Goal: Task Accomplishment & Management: Use online tool/utility

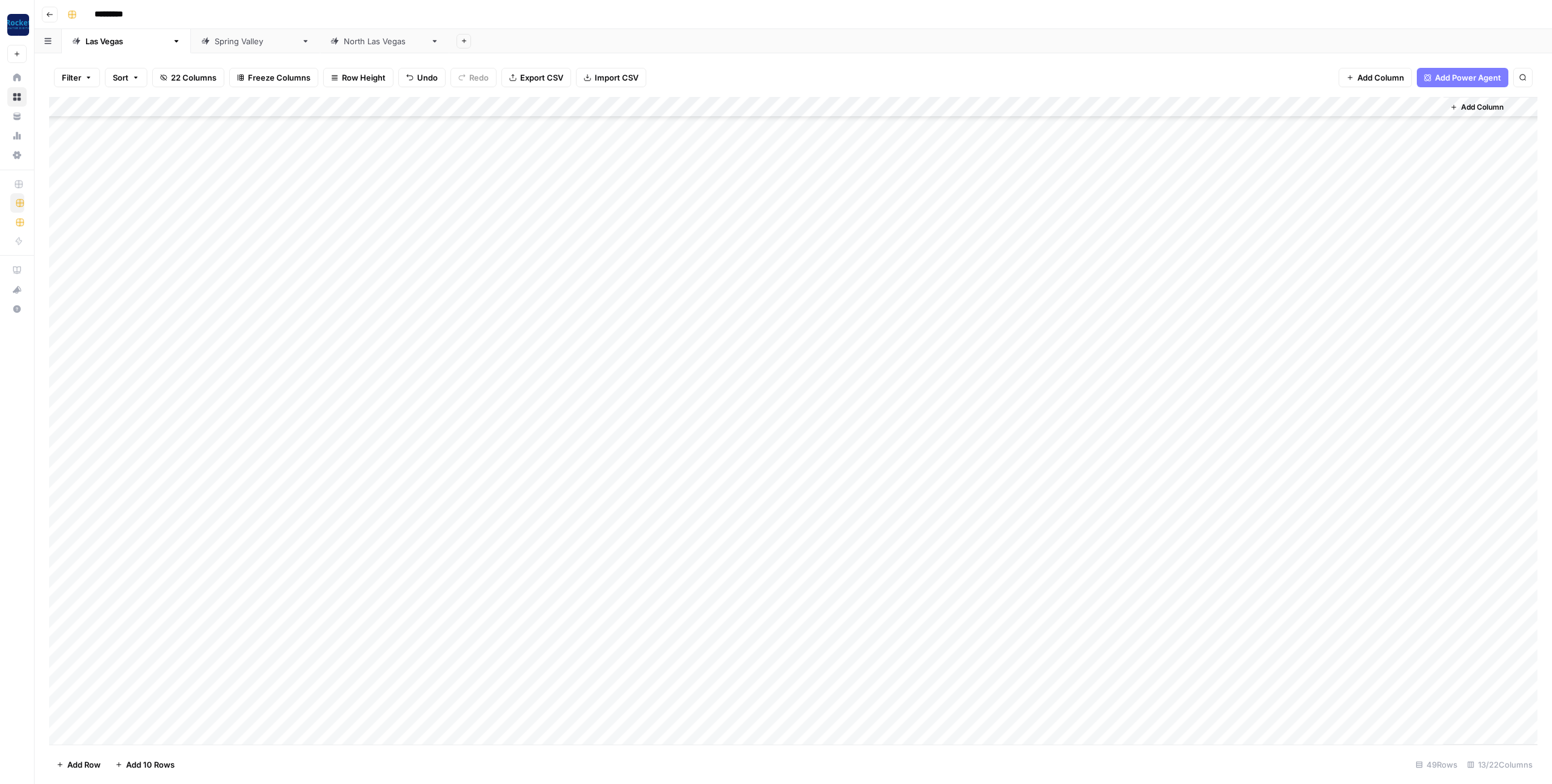
scroll to position [402, 0]
click at [214, 42] on div "[GEOGRAPHIC_DATA]" at bounding box center [255, 41] width 82 height 12
click at [120, 291] on div "Add Column" at bounding box center [793, 199] width 1488 height 205
type textarea "**********"
click at [371, 292] on div "Add Column" at bounding box center [793, 210] width 1488 height 225
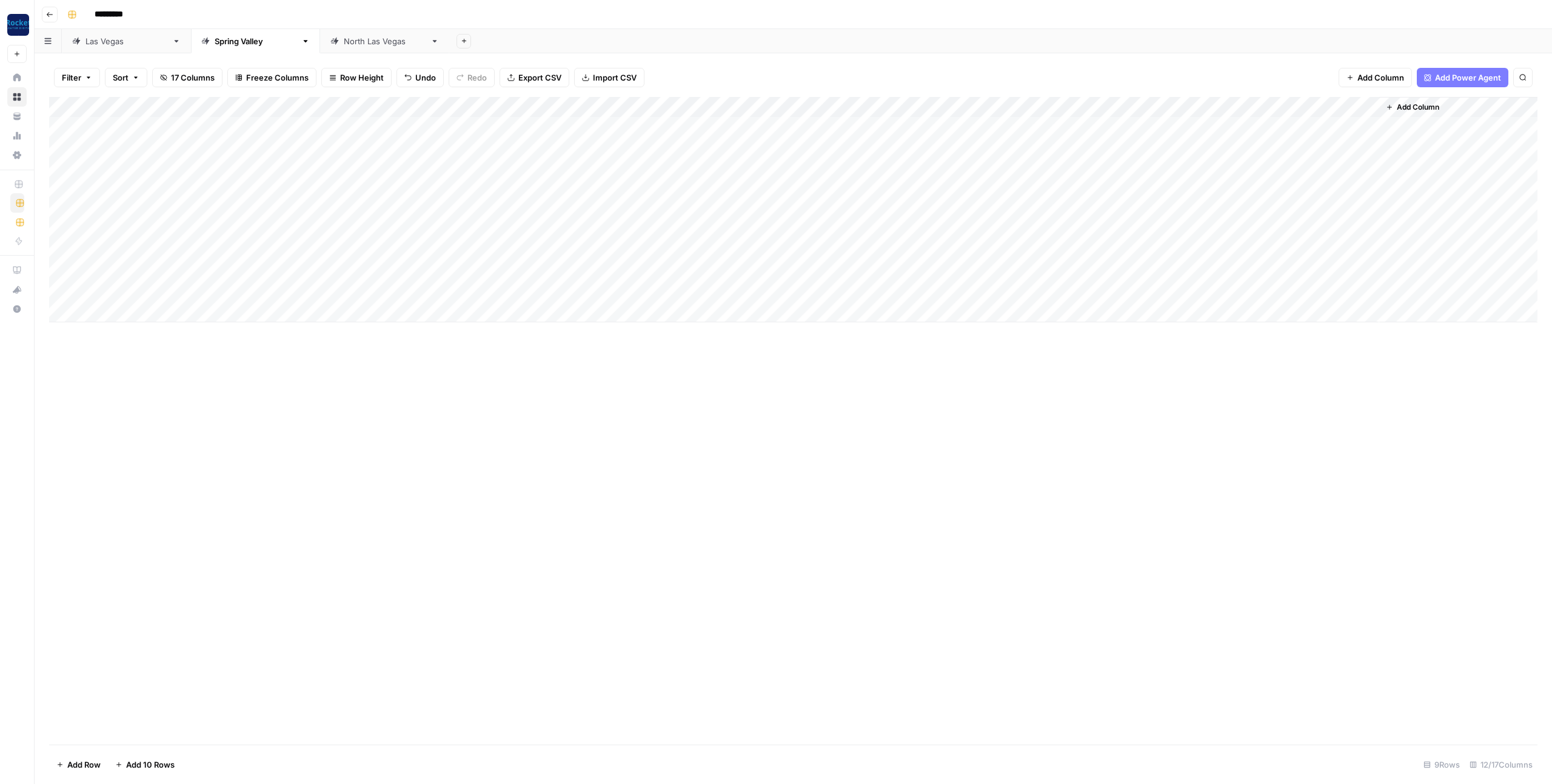
click at [439, 292] on div "Add Column" at bounding box center [793, 210] width 1488 height 225
click at [545, 295] on div "Add Column" at bounding box center [793, 210] width 1488 height 225
click at [551, 295] on div "Add Column" at bounding box center [793, 210] width 1488 height 225
click at [557, 339] on button "Blog Post" at bounding box center [544, 339] width 45 height 14
click at [668, 291] on div "Add Column" at bounding box center [793, 210] width 1488 height 225
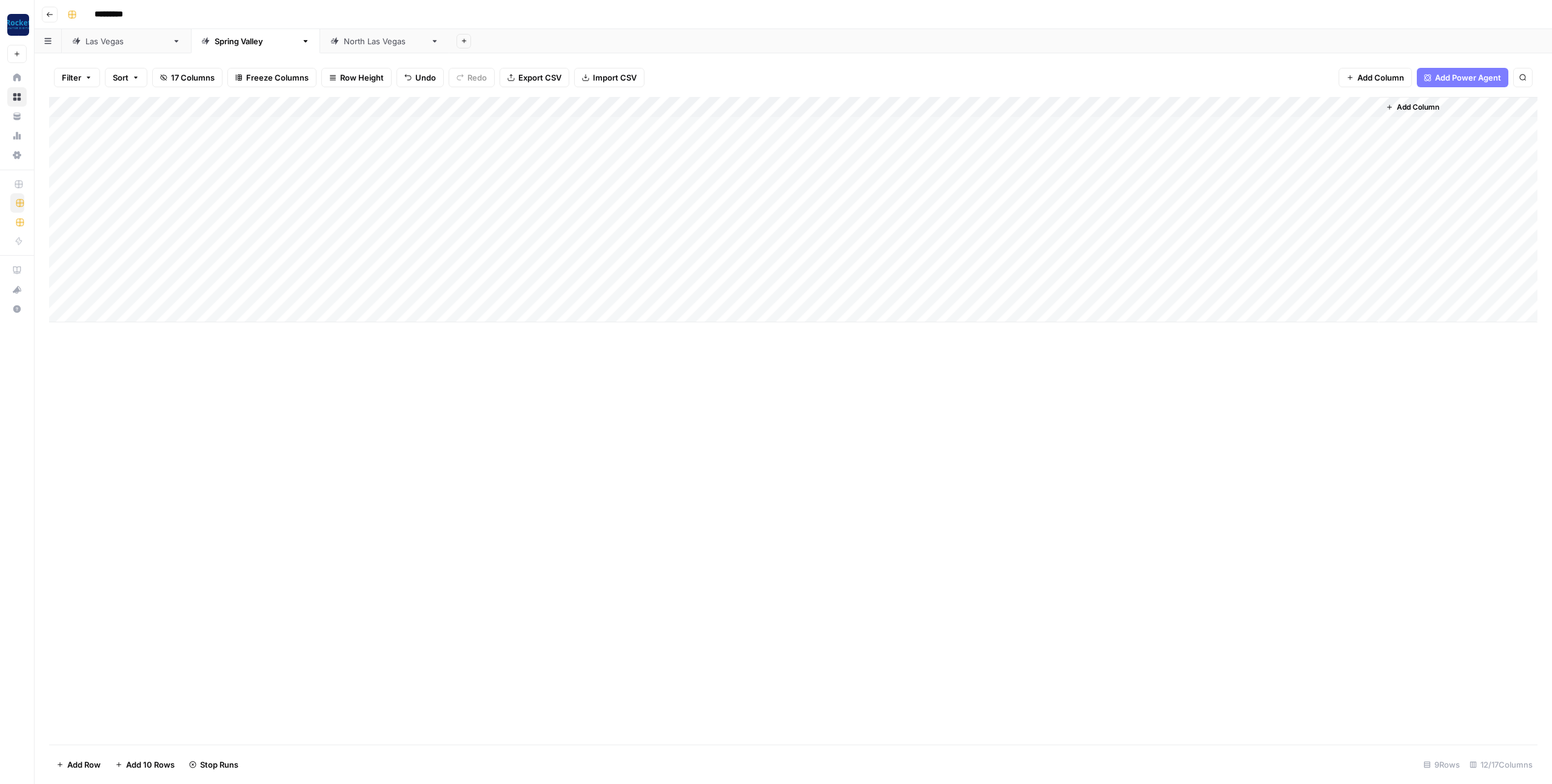
click at [344, 42] on div "[GEOGRAPHIC_DATA]" at bounding box center [384, 41] width 82 height 12
click at [138, 437] on div "Add Column" at bounding box center [793, 272] width 1488 height 349
type textarea "**********"
click at [527, 433] on div "Add Column" at bounding box center [793, 282] width 1488 height 370
click at [543, 434] on div "Add Column" at bounding box center [793, 282] width 1488 height 370
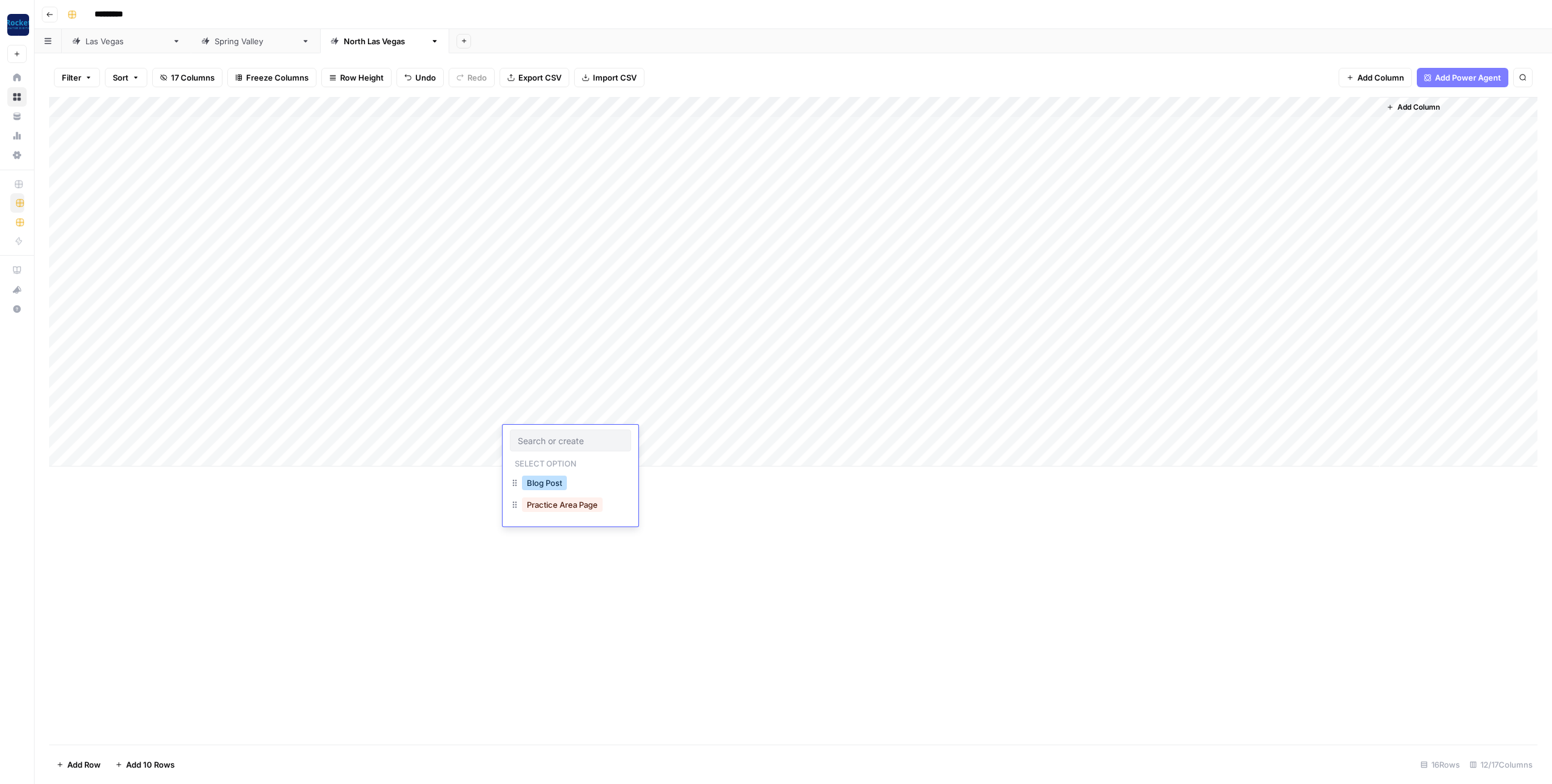
click at [552, 482] on button "Blog Post" at bounding box center [544, 483] width 45 height 14
click at [441, 187] on div "Add Column" at bounding box center [793, 282] width 1488 height 370
click at [1146, 188] on div "Add Column" at bounding box center [793, 282] width 1488 height 370
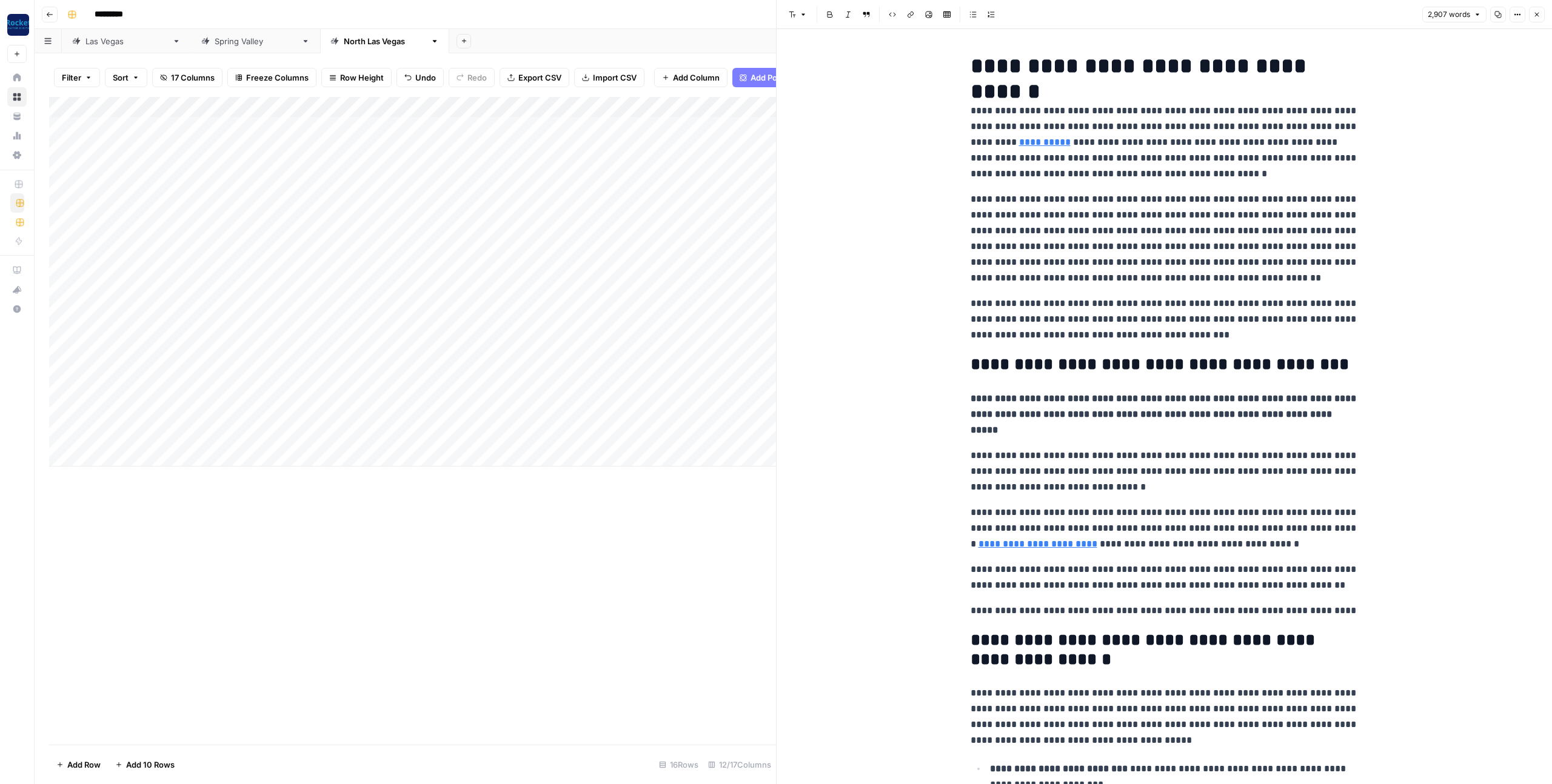
click at [92, 42] on div "[GEOGRAPHIC_DATA]" at bounding box center [126, 41] width 82 height 12
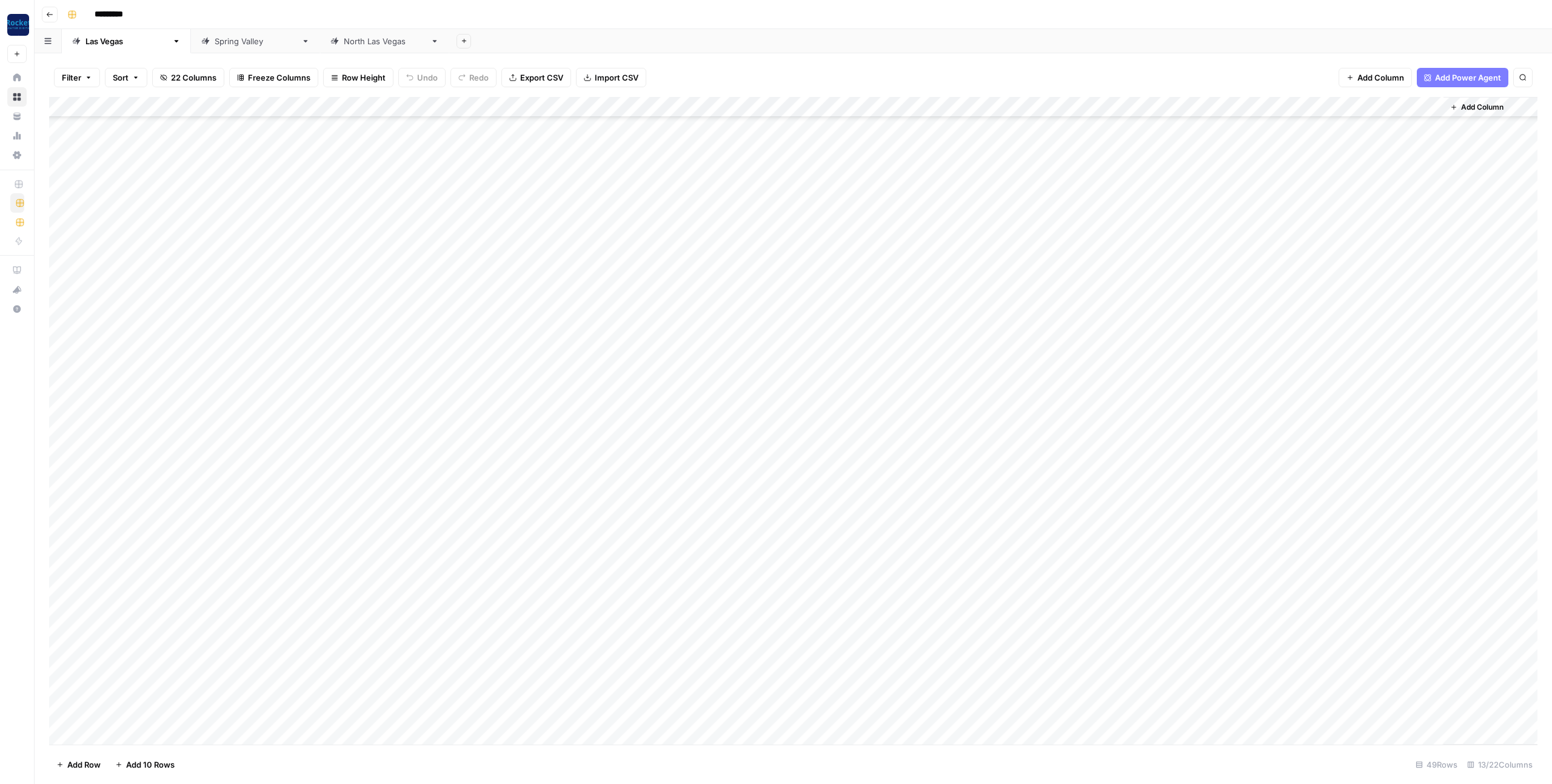
scroll to position [402, 0]
click at [143, 730] on div "Add Column" at bounding box center [793, 421] width 1488 height 648
click at [286, 649] on div "Add Column" at bounding box center [793, 421] width 1488 height 648
click at [163, 708] on div "Add Column" at bounding box center [793, 421] width 1488 height 648
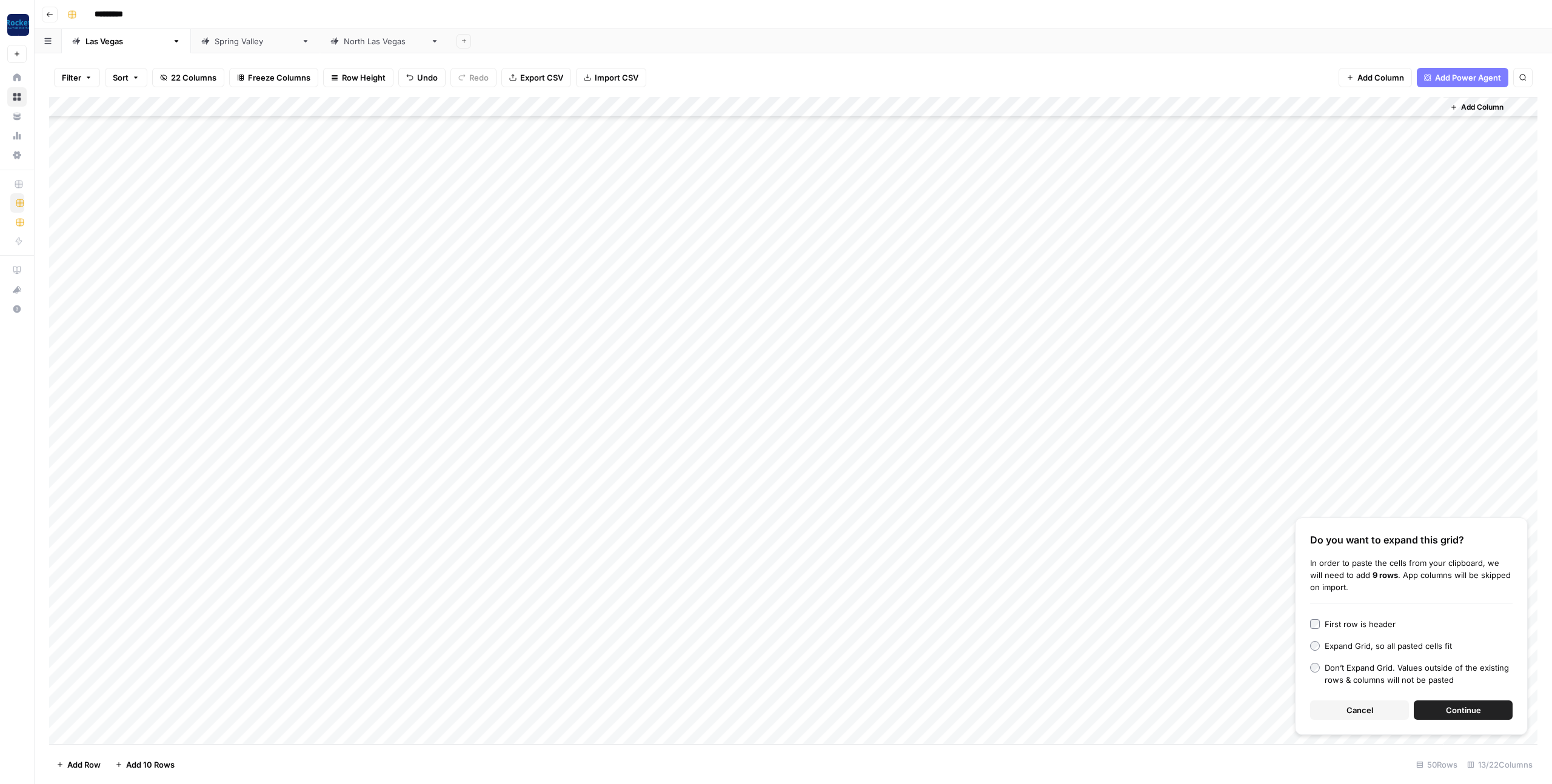
click at [1468, 709] on span "Continue" at bounding box center [1464, 710] width 35 height 12
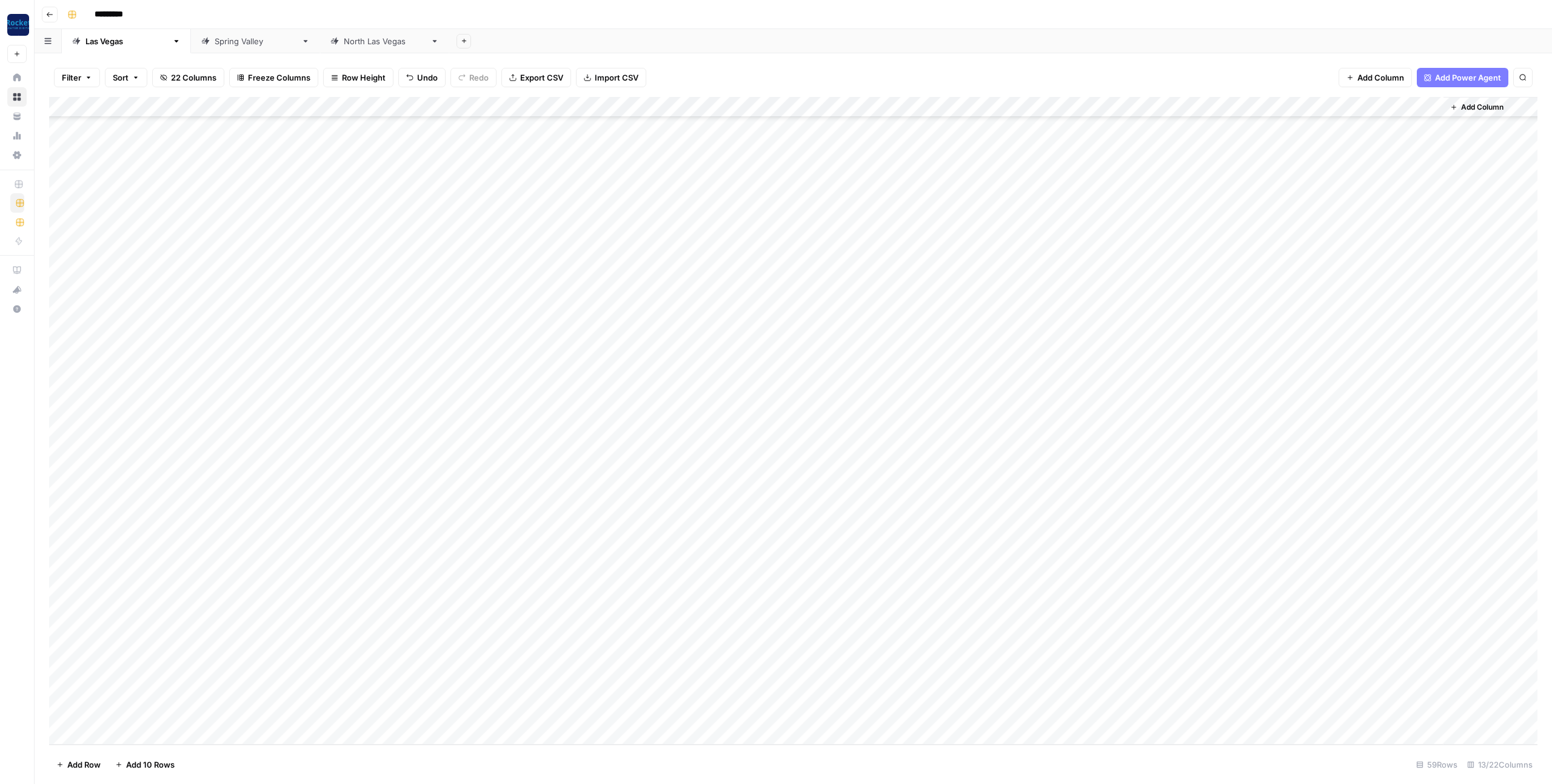
click at [265, 531] on div "Add Column" at bounding box center [793, 421] width 1488 height 648
click at [139, 730] on div "Add Column" at bounding box center [793, 421] width 1488 height 648
click at [353, 699] on div "Add Column" at bounding box center [793, 421] width 1488 height 648
click at [146, 719] on div "Add Column" at bounding box center [793, 421] width 1488 height 648
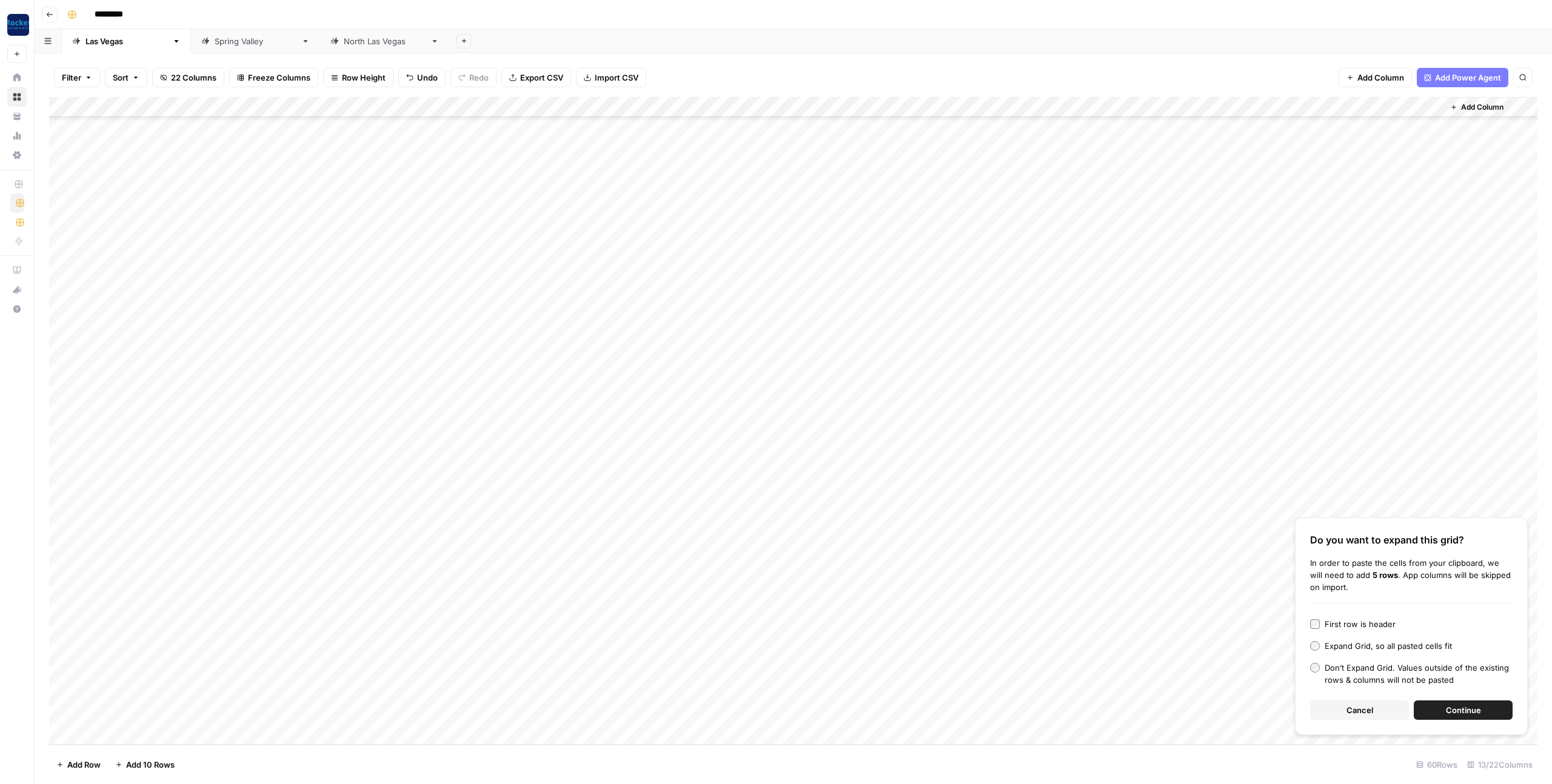
click at [1462, 714] on span "Continue" at bounding box center [1464, 710] width 35 height 12
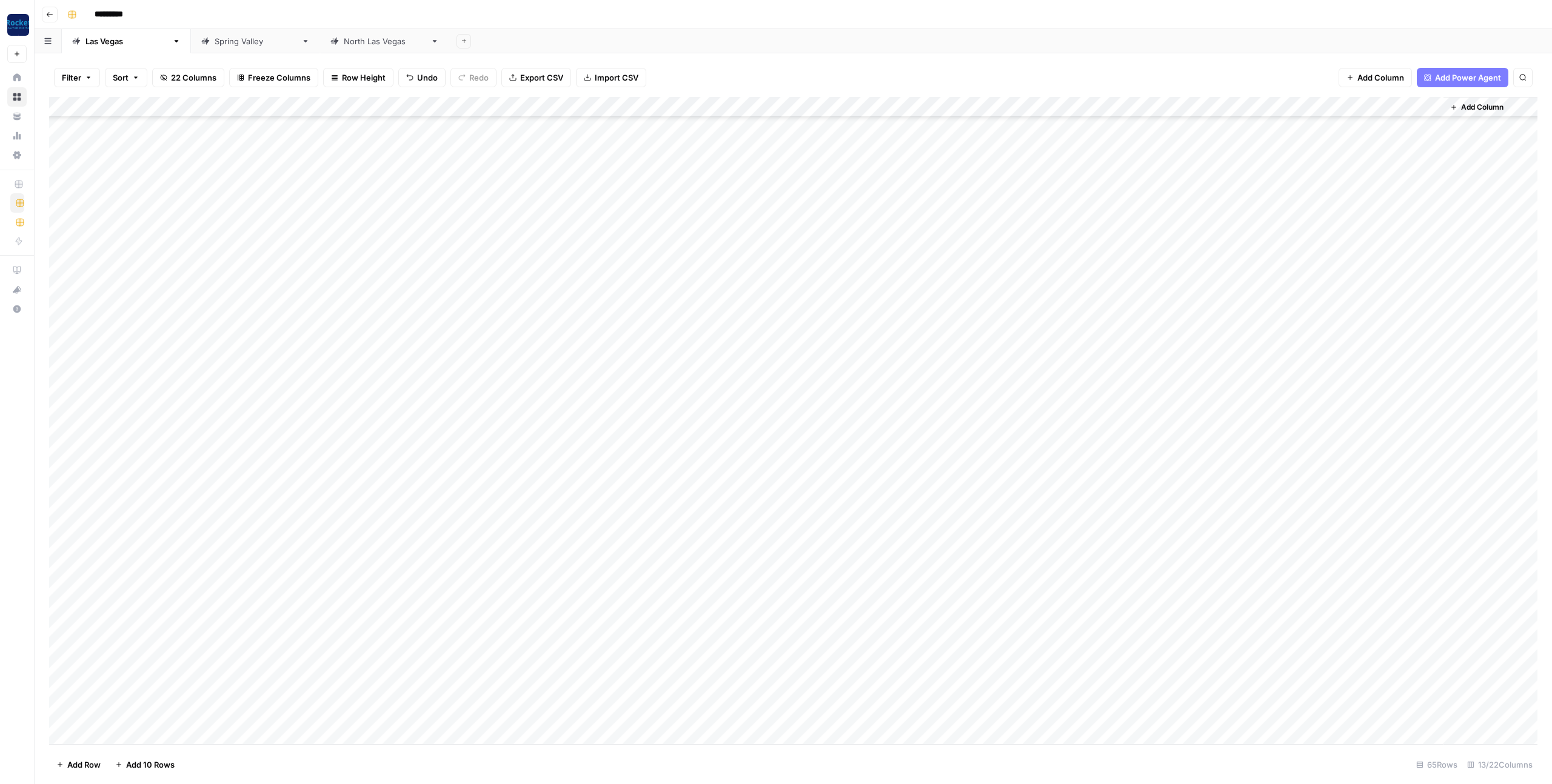
click at [281, 610] on div "Add Column" at bounding box center [793, 421] width 1488 height 648
drag, startPoint x: 51, startPoint y: 383, endPoint x: 48, endPoint y: 724, distance: 341.0
click at [48, 724] on div "Filter Sort 22 Columns Freeze Columns Row Height Undo Redo Export CSV Import CS…" at bounding box center [792, 418] width 1517 height 731
drag, startPoint x: 52, startPoint y: 384, endPoint x: 47, endPoint y: 711, distance: 327.0
click at [47, 711] on div "Filter Sort 22 Columns Freeze Columns Row Height Undo Redo Export CSV Import CS…" at bounding box center [792, 418] width 1517 height 731
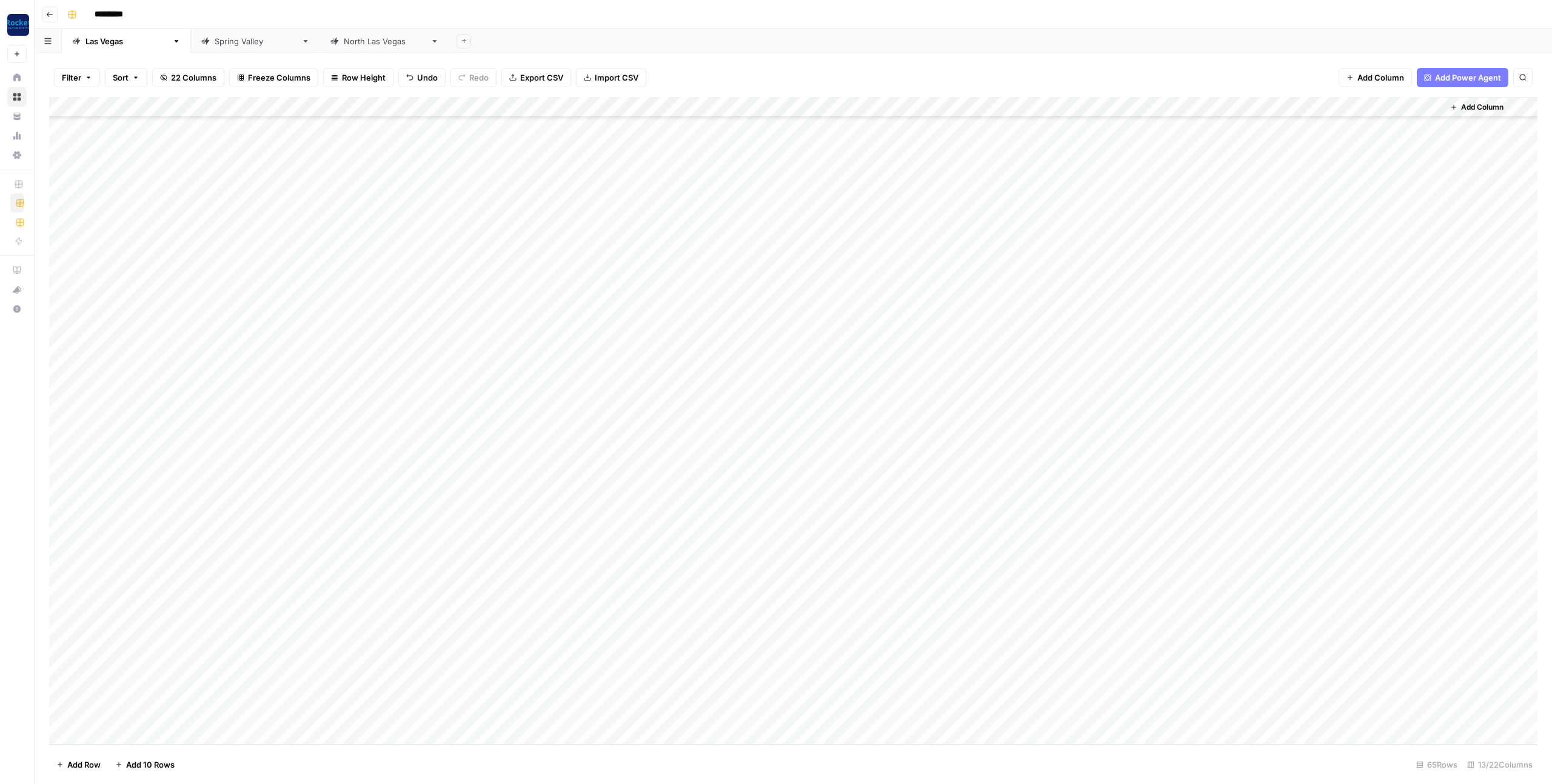
click at [394, 364] on div "Add Column" at bounding box center [793, 421] width 1488 height 648
drag, startPoint x: 415, startPoint y: 373, endPoint x: 379, endPoint y: 704, distance: 333.0
click at [379, 704] on div "Add Column" at bounding box center [793, 421] width 1488 height 648
click at [477, 717] on div "Add Column" at bounding box center [793, 421] width 1488 height 648
drag, startPoint x: 505, startPoint y: 722, endPoint x: 493, endPoint y: 388, distance: 334.2
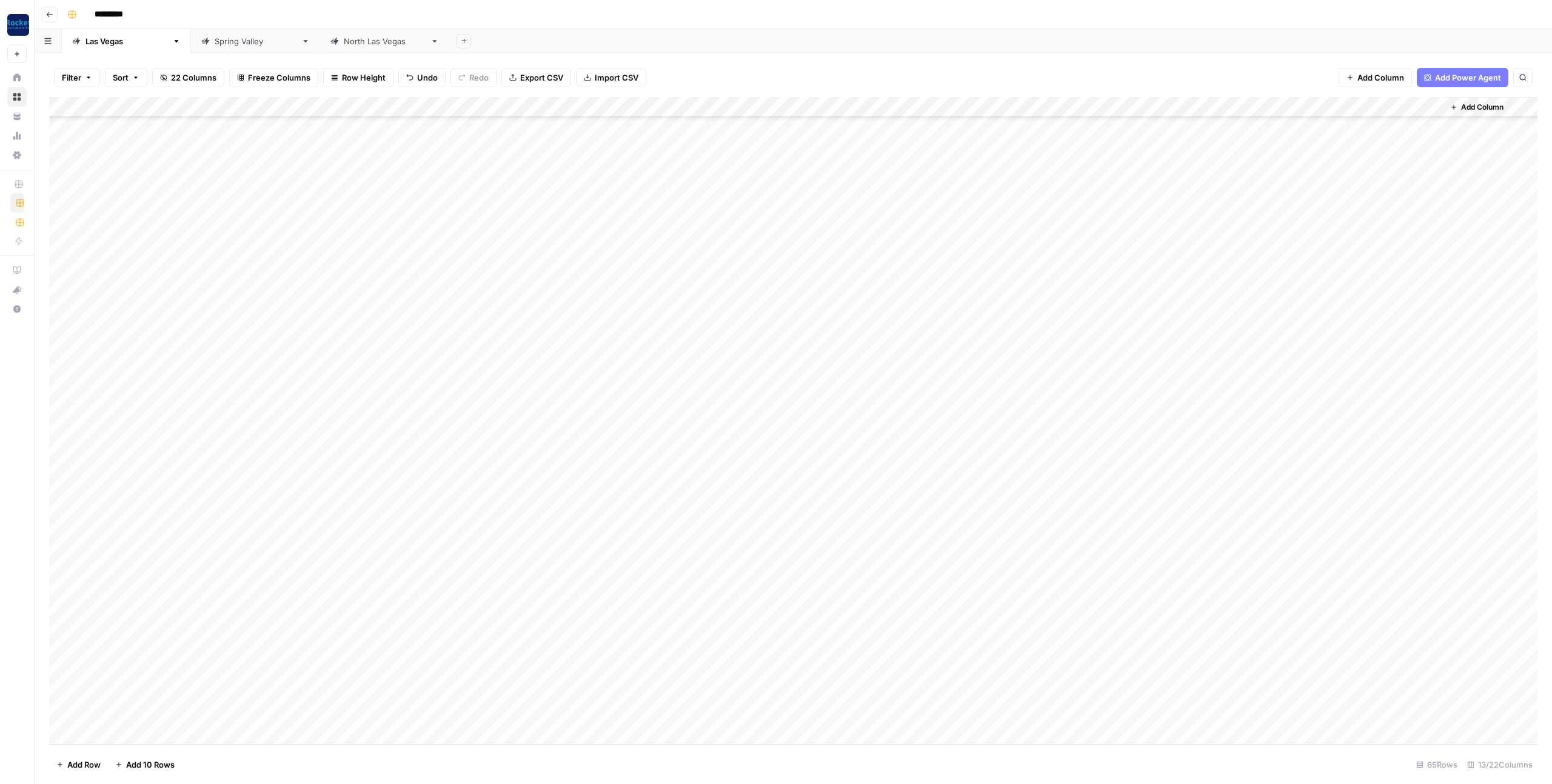
click at [493, 388] on div "Add Column" at bounding box center [793, 421] width 1488 height 648
click at [567, 709] on div "Add Column" at bounding box center [793, 421] width 1488 height 648
drag, startPoint x: 616, startPoint y: 723, endPoint x: 587, endPoint y: 393, distance: 331.3
click at [587, 393] on div "Add Column" at bounding box center [793, 421] width 1488 height 648
click at [674, 383] on div "Add Column" at bounding box center [793, 421] width 1488 height 648
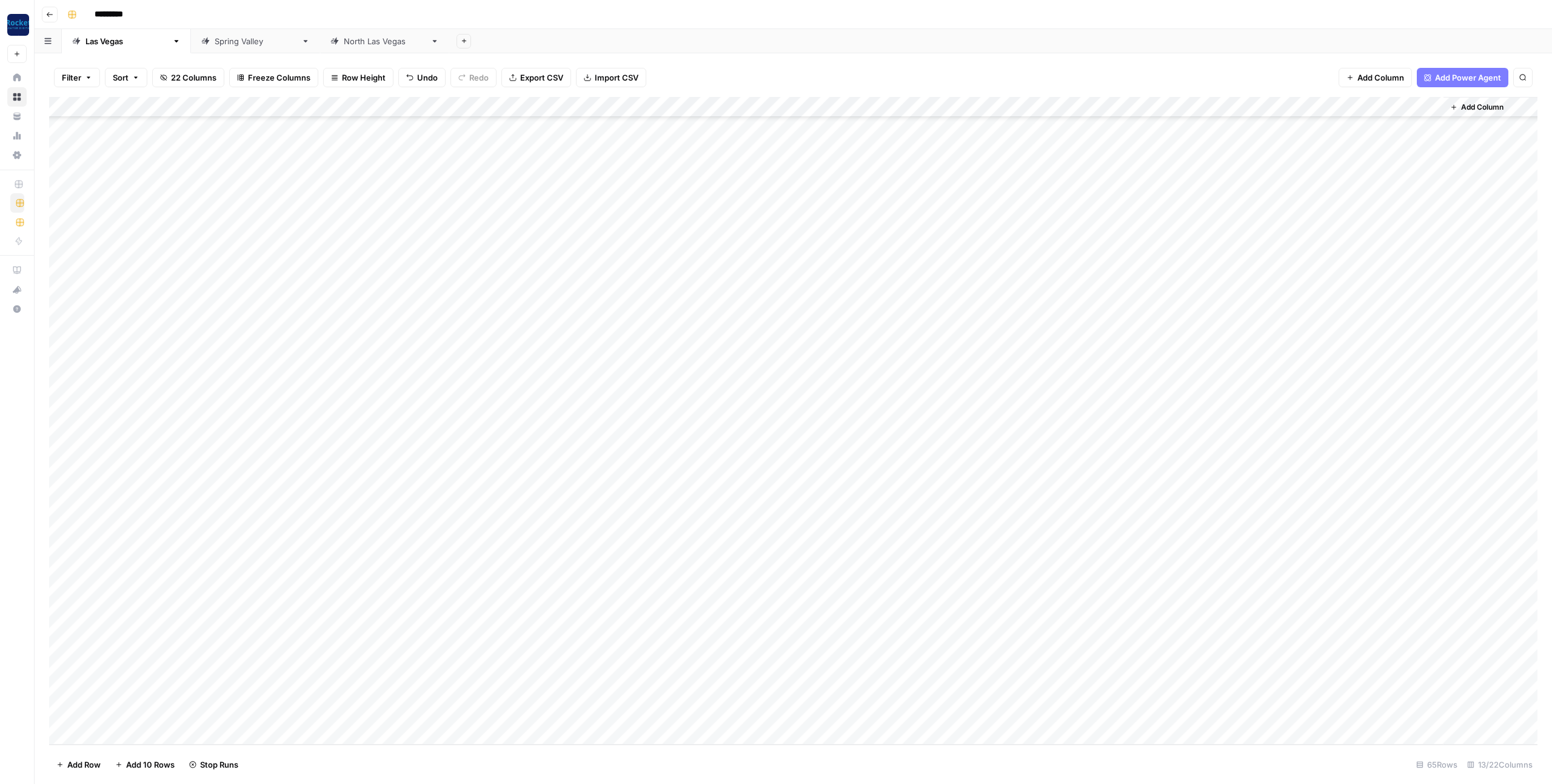
click at [672, 403] on div "Add Column" at bounding box center [793, 421] width 1488 height 648
click at [669, 424] on div "Add Column" at bounding box center [793, 421] width 1488 height 648
click at [669, 445] on div "Add Column" at bounding box center [793, 421] width 1488 height 648
click at [672, 467] on div "Add Column" at bounding box center [793, 421] width 1488 height 648
click at [672, 488] on div "Add Column" at bounding box center [793, 421] width 1488 height 648
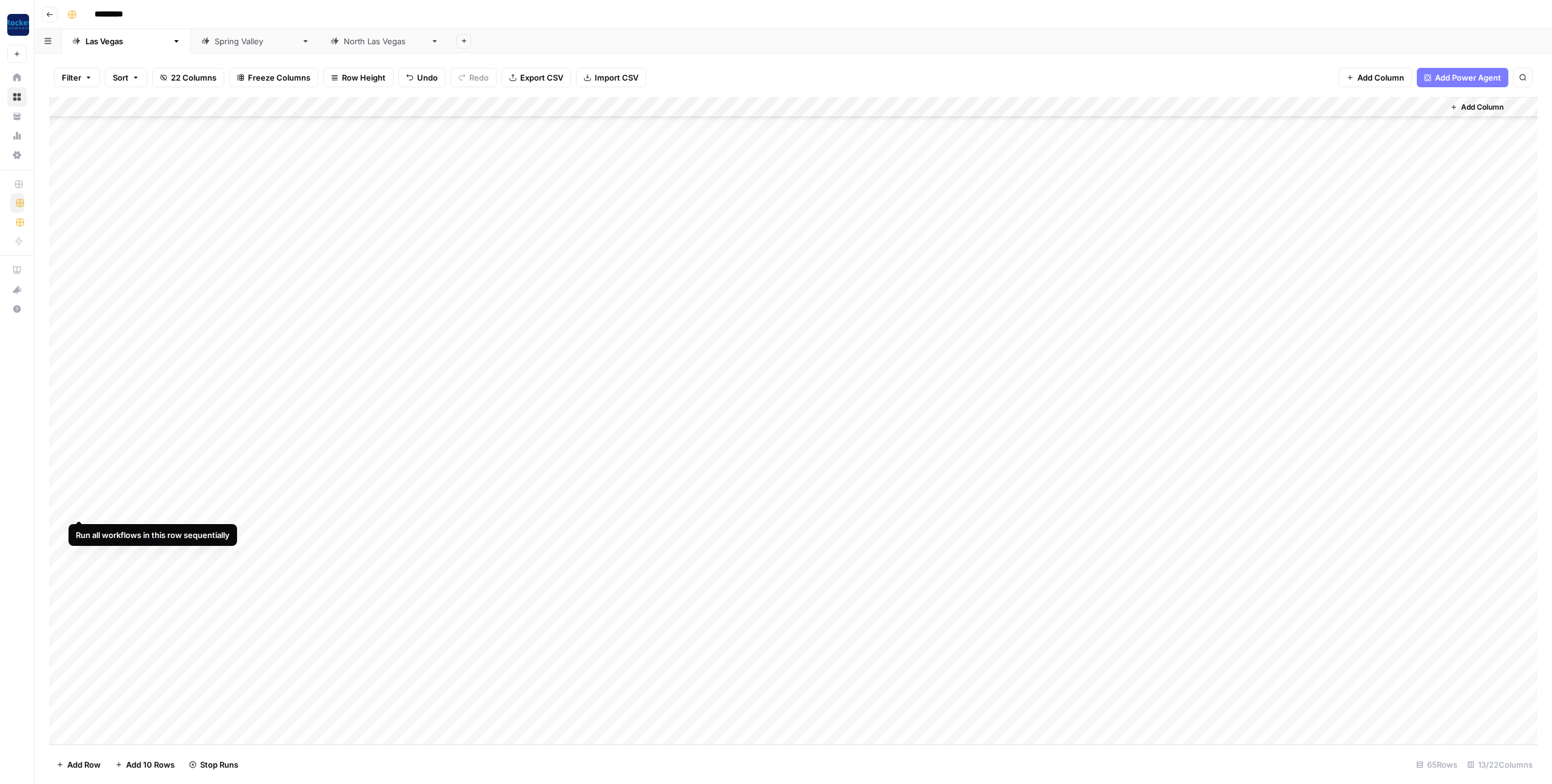
click at [82, 506] on div "Add Column" at bounding box center [793, 421] width 1488 height 648
click at [672, 504] on div "Add Column" at bounding box center [793, 421] width 1488 height 648
click at [668, 526] on div "Add Column" at bounding box center [793, 421] width 1488 height 648
click at [669, 547] on div "Add Column" at bounding box center [793, 421] width 1488 height 648
click at [672, 570] on div "Add Column" at bounding box center [793, 421] width 1488 height 648
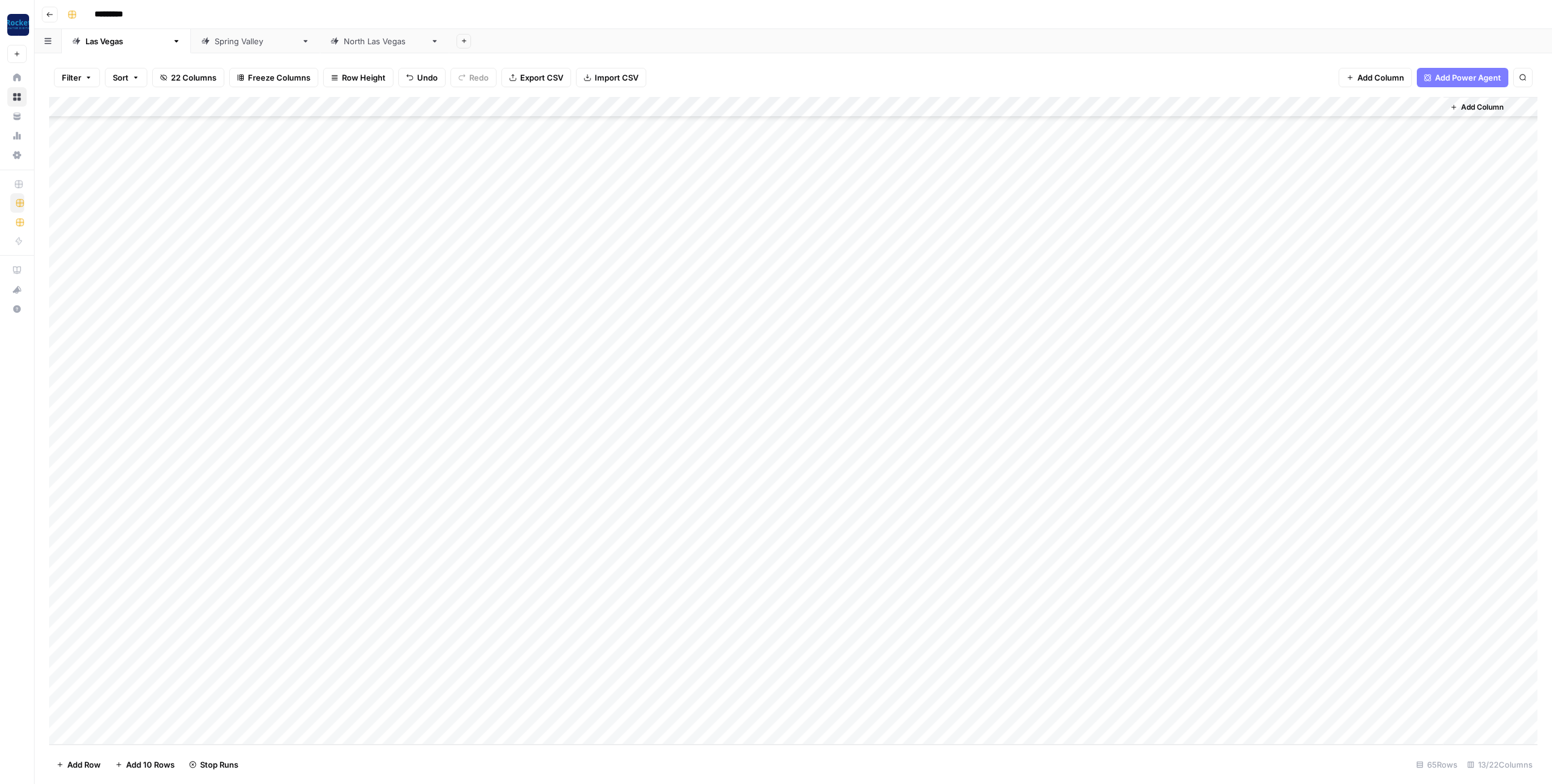
click at [670, 589] on div "Add Column" at bounding box center [793, 421] width 1488 height 648
click at [673, 610] on div "Add Column" at bounding box center [793, 421] width 1488 height 648
click at [670, 631] on div "Add Column" at bounding box center [793, 421] width 1488 height 648
click at [669, 656] on div "Add Column" at bounding box center [793, 421] width 1488 height 648
click at [669, 672] on div "Add Column" at bounding box center [793, 421] width 1488 height 648
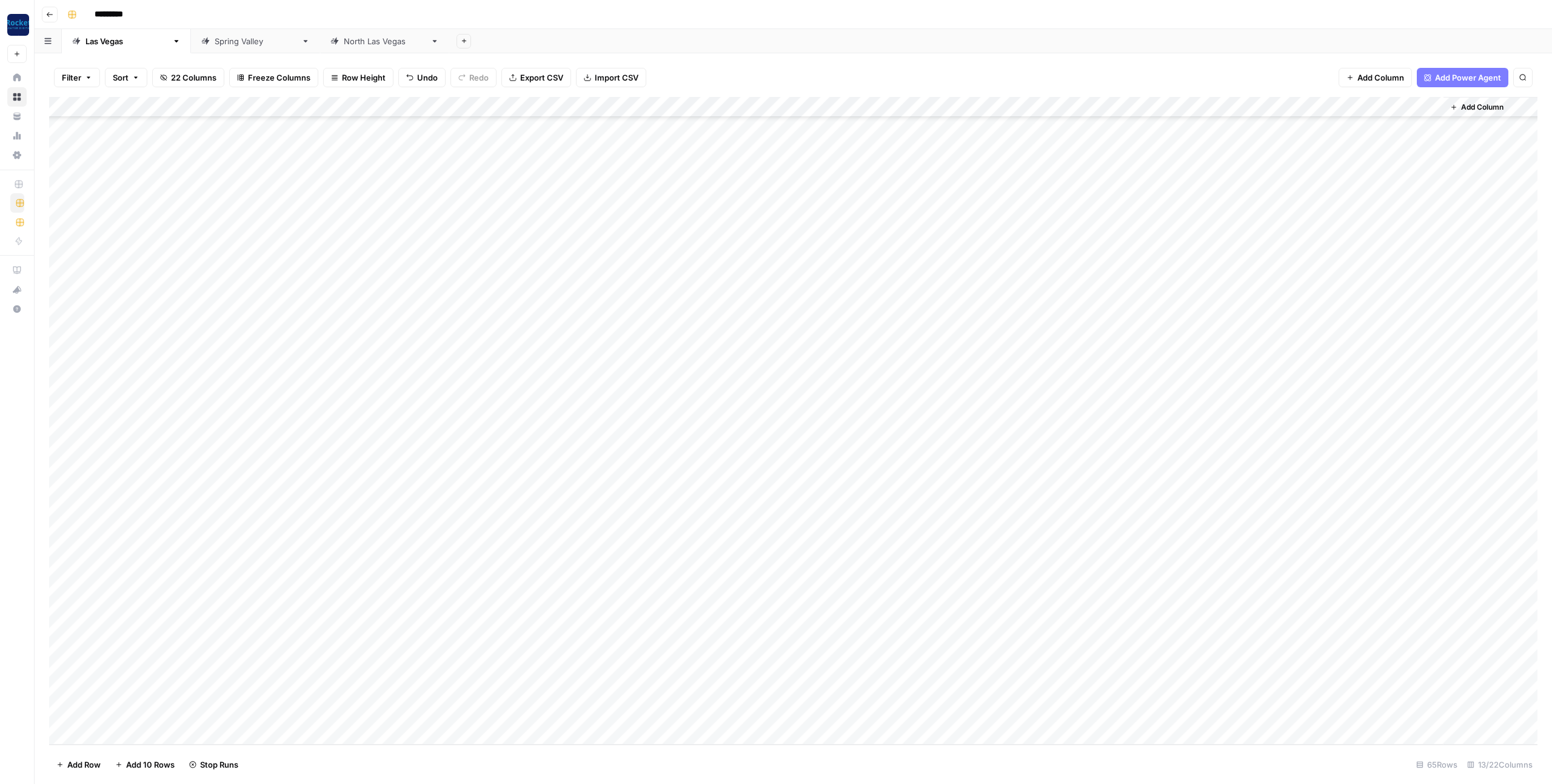
click at [670, 692] on div "Add Column" at bounding box center [793, 421] width 1488 height 648
click at [717, 711] on div "Add Column" at bounding box center [793, 421] width 1488 height 648
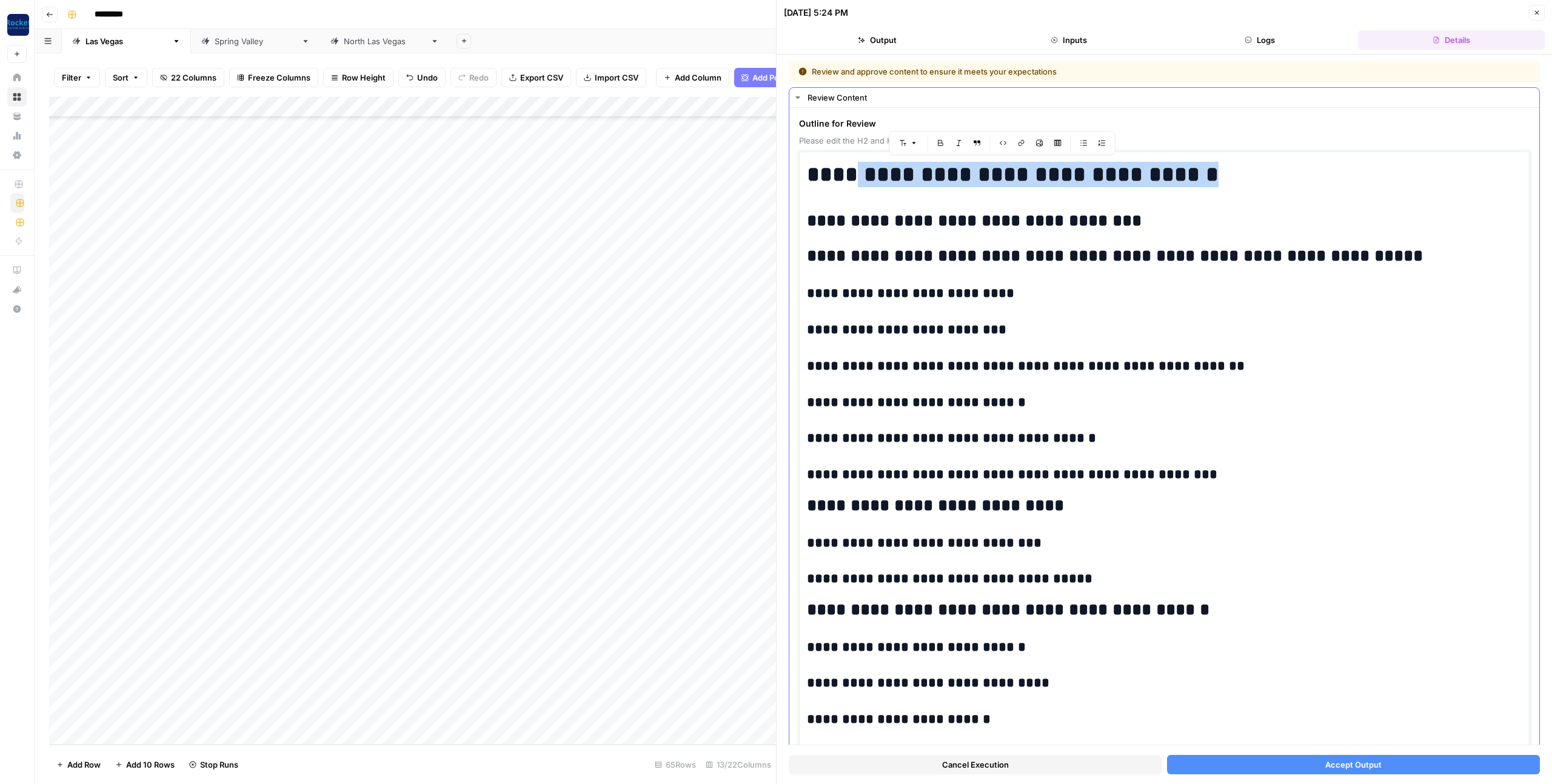
drag, startPoint x: 1162, startPoint y: 171, endPoint x: 851, endPoint y: 167, distance: 311.0
click at [851, 167] on h1 "**********" at bounding box center [1164, 174] width 715 height 25
copy h1 "**********"
click at [862, 219] on h2 "**********" at bounding box center [1164, 221] width 715 height 19
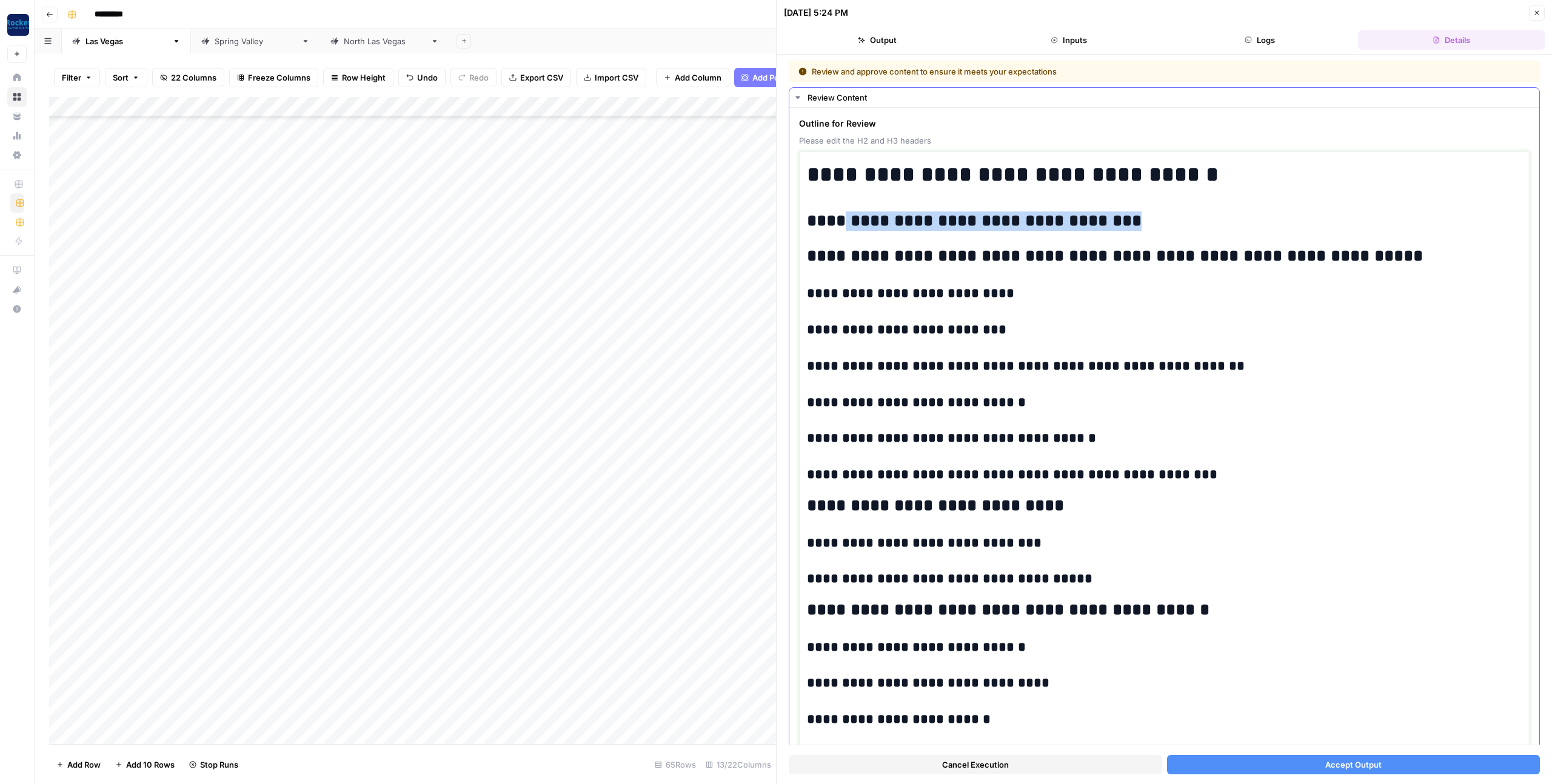
drag, startPoint x: 862, startPoint y: 219, endPoint x: 1024, endPoint y: 221, distance: 162.0
click at [1024, 221] on h2 "**********" at bounding box center [1164, 221] width 715 height 19
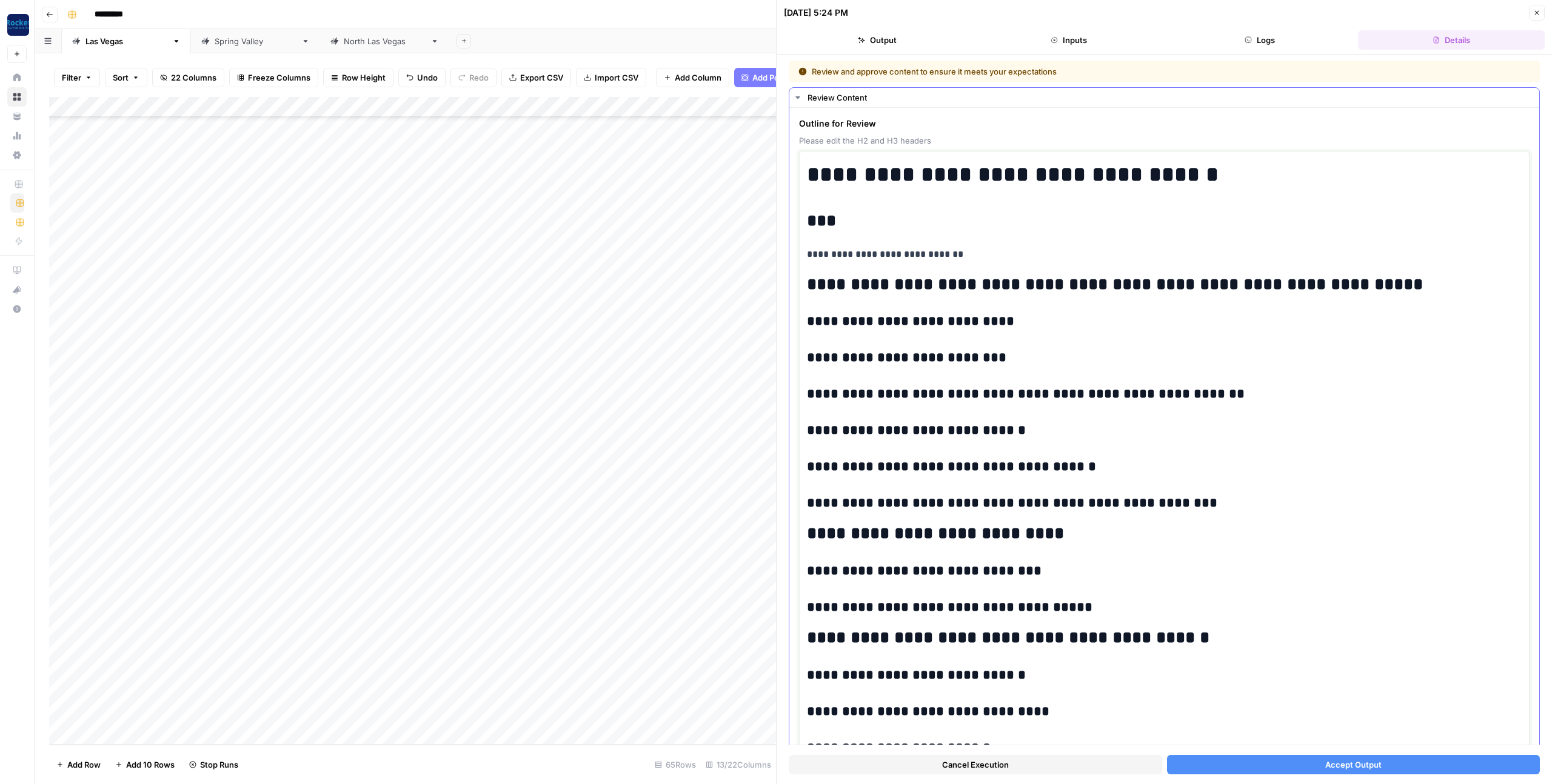
click at [808, 257] on p "**********" at bounding box center [1164, 254] width 715 height 16
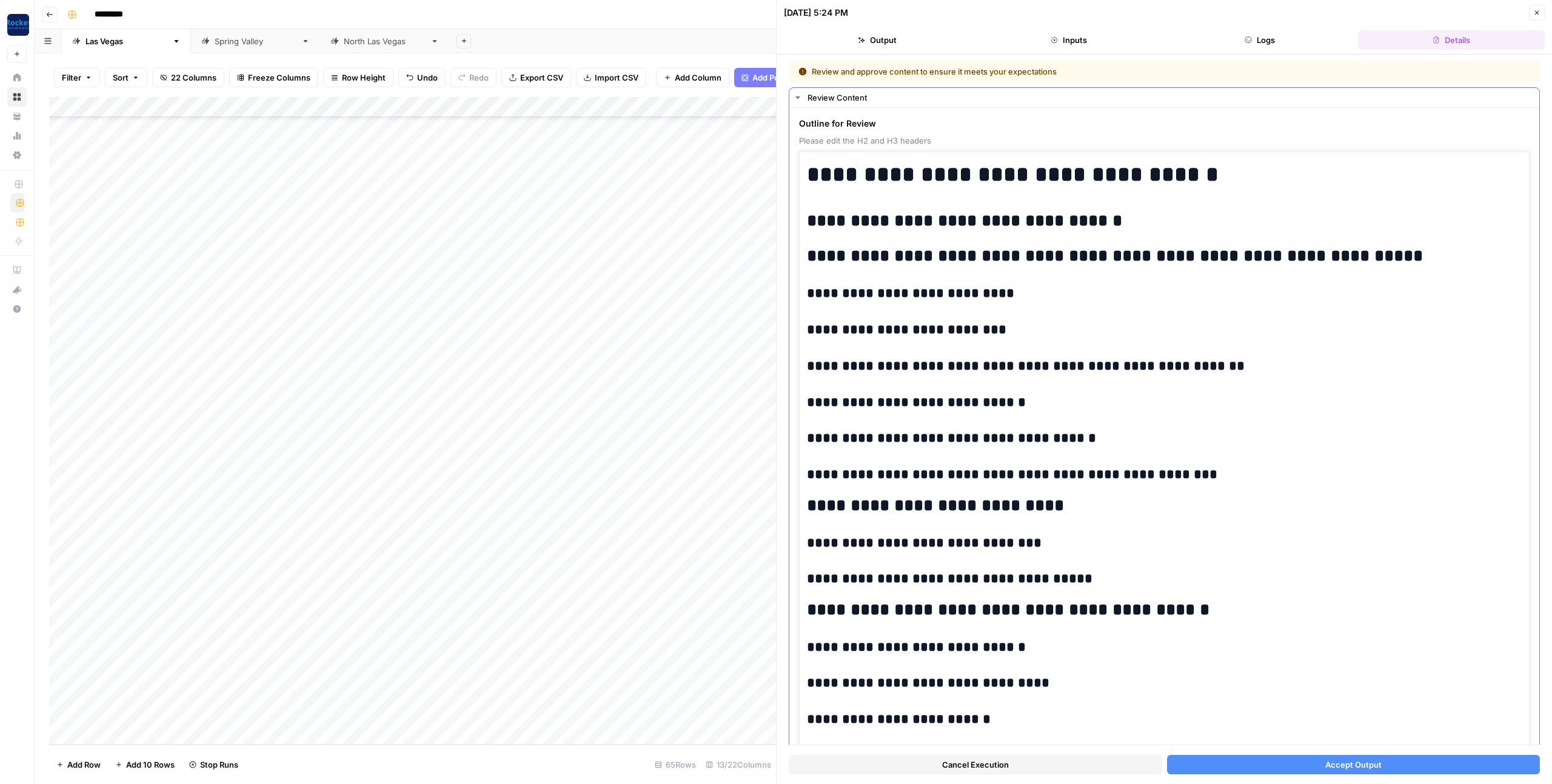
click at [1076, 223] on h2 "**********" at bounding box center [1164, 221] width 715 height 19
click at [1272, 762] on button "Accept Output" at bounding box center [1354, 764] width 373 height 19
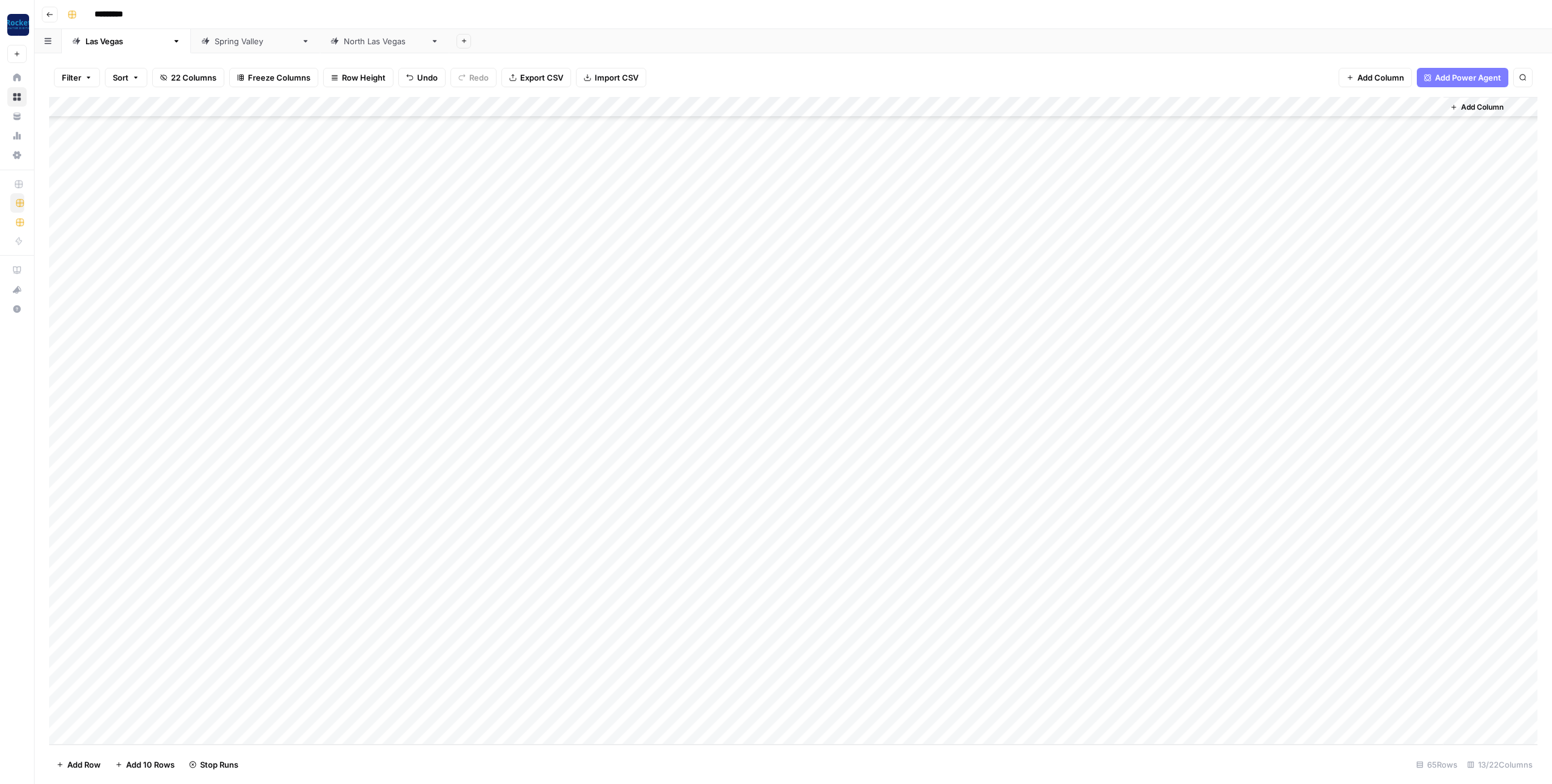
click at [214, 42] on div "[GEOGRAPHIC_DATA]" at bounding box center [255, 41] width 82 height 12
click at [445, 292] on div "Add Column" at bounding box center [793, 210] width 1488 height 225
click at [458, 291] on div "Add Column" at bounding box center [793, 210] width 1488 height 225
click at [466, 360] on button "In Review" at bounding box center [453, 360] width 46 height 14
drag, startPoint x: 396, startPoint y: 127, endPoint x: 470, endPoint y: 127, distance: 74.0
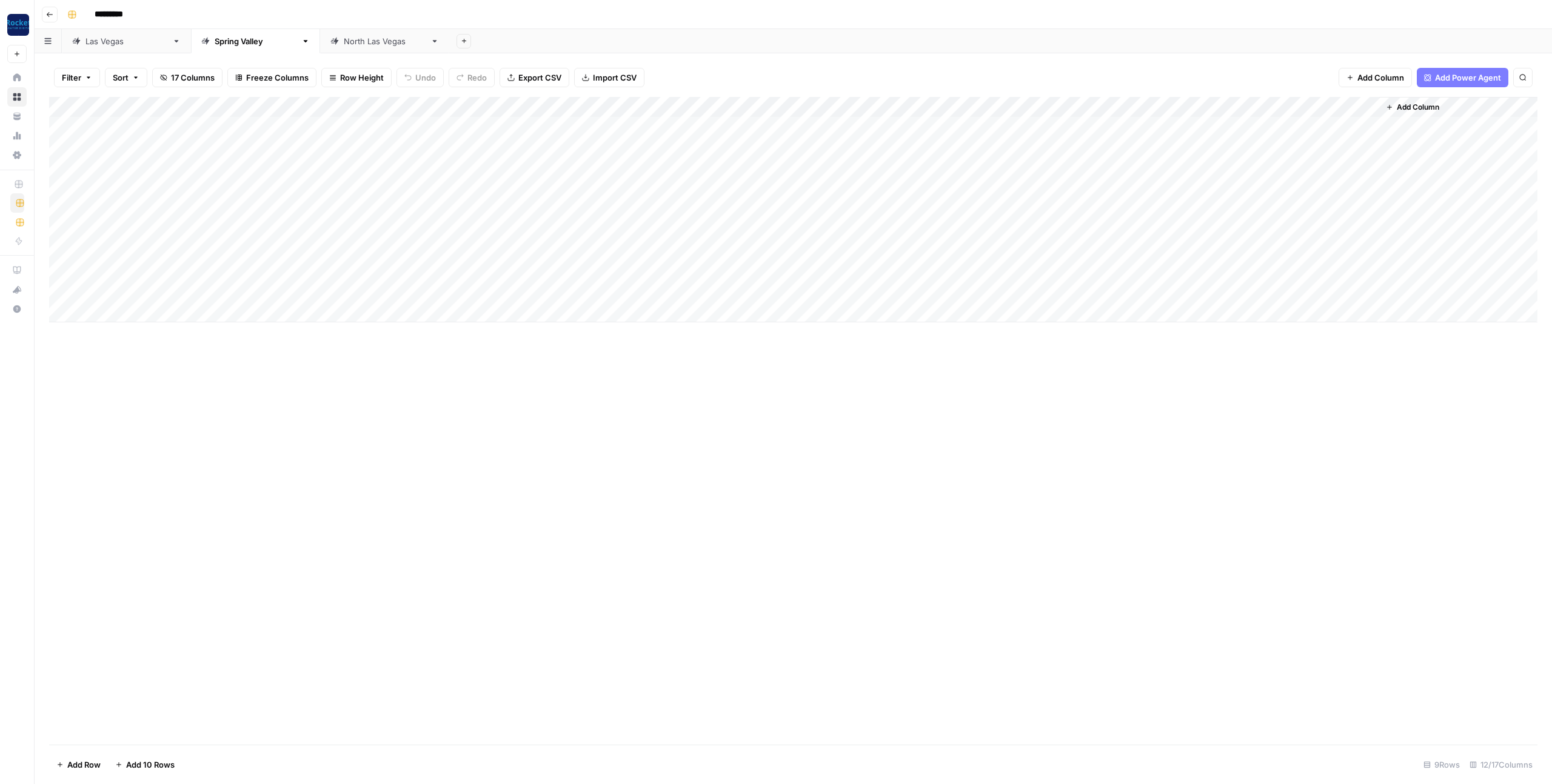
click at [470, 127] on div "Add Column" at bounding box center [793, 210] width 1488 height 225
drag, startPoint x: 501, startPoint y: 135, endPoint x: 492, endPoint y: 267, distance: 132.3
click at [493, 267] on div "Add Column" at bounding box center [793, 210] width 1488 height 225
drag, startPoint x: 381, startPoint y: 269, endPoint x: 403, endPoint y: 280, distance: 24.6
click at [381, 269] on div "Add Column" at bounding box center [793, 210] width 1488 height 225
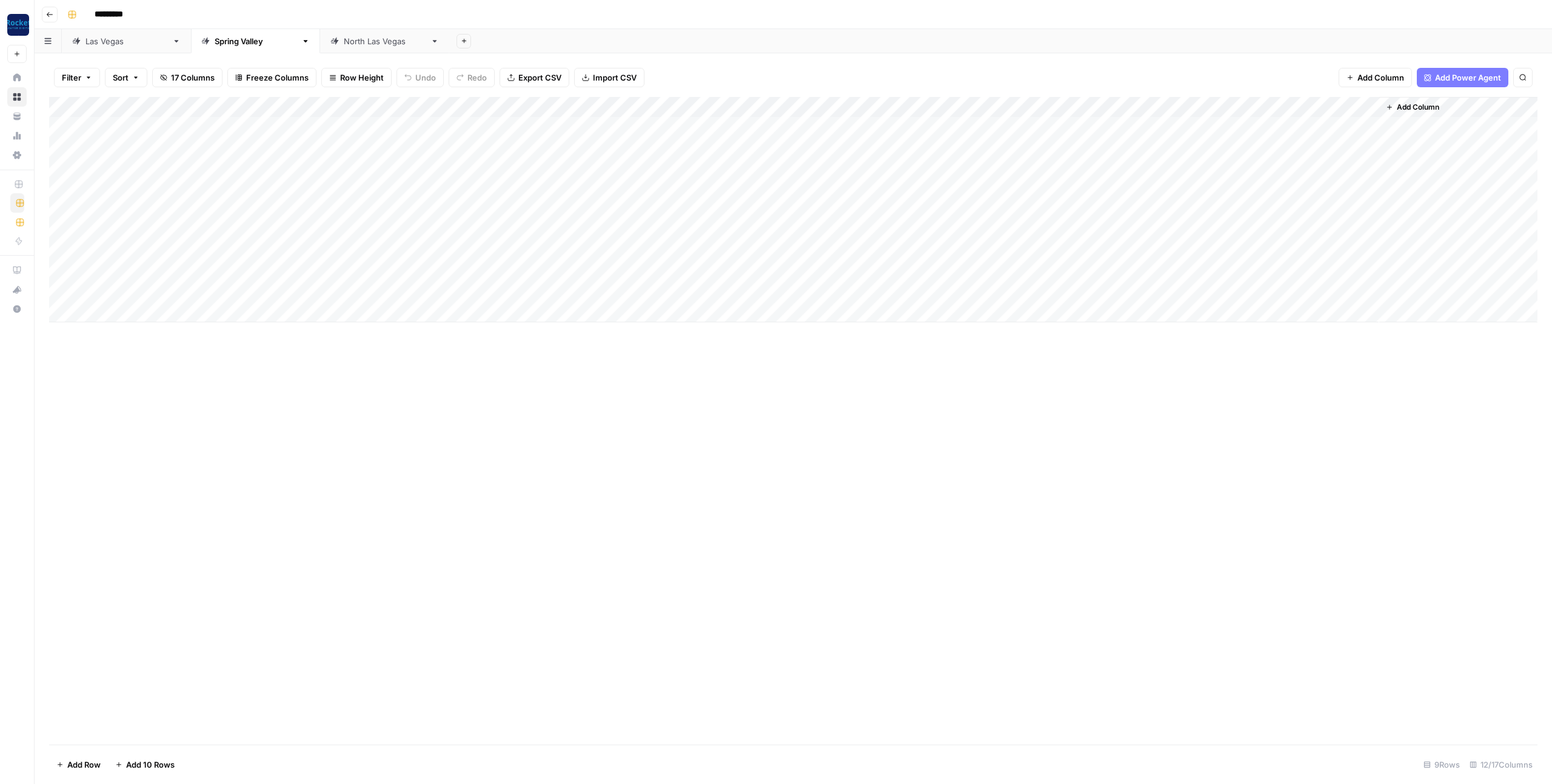
drag, startPoint x: 411, startPoint y: 280, endPoint x: 411, endPoint y: 289, distance: 9.0
click at [411, 288] on div "Add Column" at bounding box center [793, 210] width 1488 height 225
click at [344, 45] on div "[GEOGRAPHIC_DATA]" at bounding box center [384, 41] width 82 height 12
click at [62, 413] on div "Add Column" at bounding box center [793, 282] width 1488 height 370
click at [75, 766] on span "Delete 1 Row" at bounding box center [81, 764] width 49 height 12
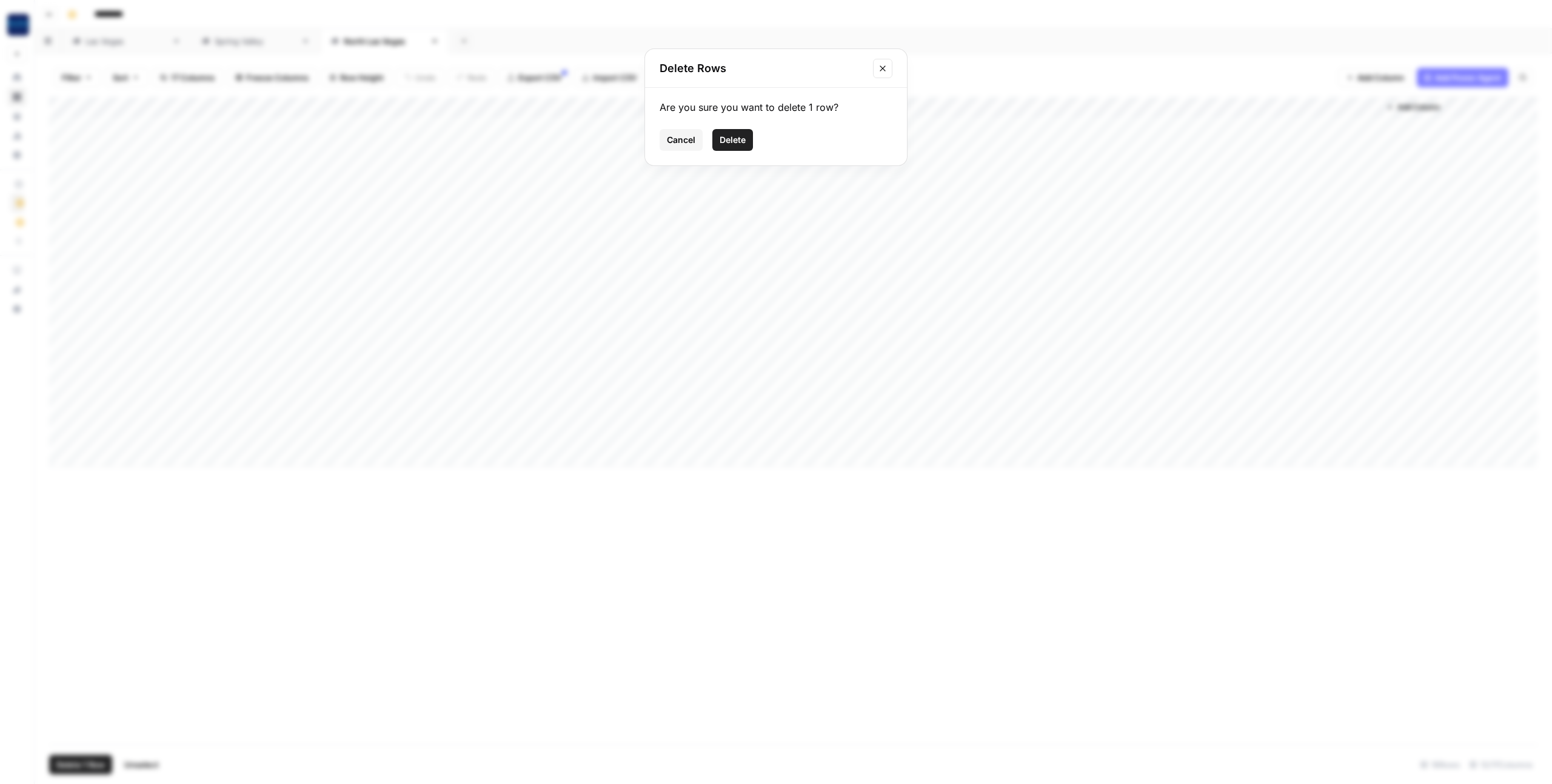
click at [745, 135] on span "Delete" at bounding box center [733, 139] width 26 height 12
drag, startPoint x: 385, startPoint y: 398, endPoint x: 437, endPoint y: 406, distance: 52.6
click at [462, 395] on div "Add Column" at bounding box center [793, 272] width 1488 height 349
click at [374, 414] on div "Add Column" at bounding box center [793, 272] width 1488 height 349
click at [449, 417] on div "Add Column" at bounding box center [793, 272] width 1488 height 349
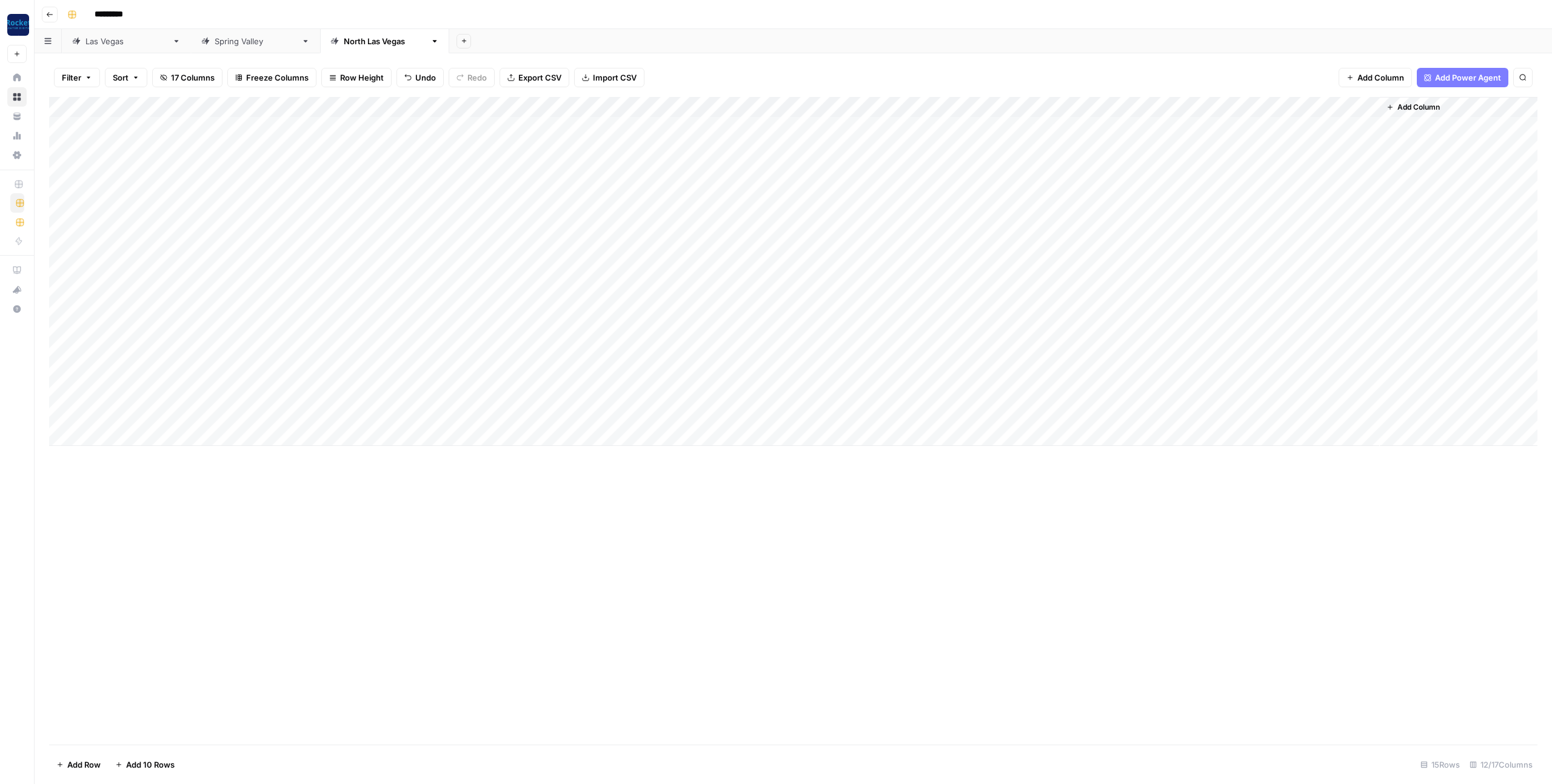
click at [446, 417] on div "Add Column" at bounding box center [793, 272] width 1488 height 349
click at [464, 487] on button "In Review" at bounding box center [454, 484] width 46 height 14
click at [666, 413] on div "Add Column" at bounding box center [793, 272] width 1488 height 349
click at [99, 44] on div "[GEOGRAPHIC_DATA]" at bounding box center [126, 41] width 82 height 12
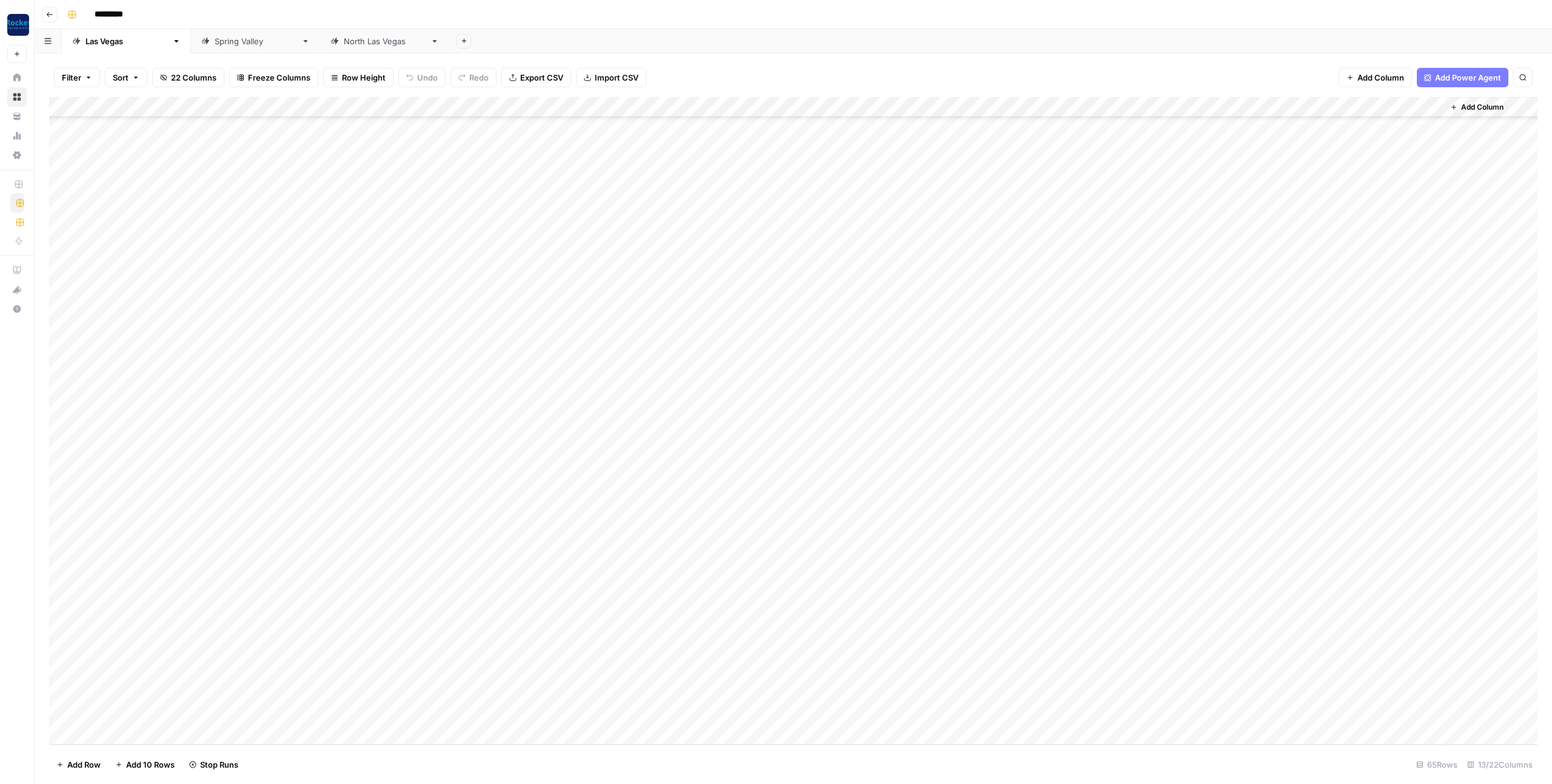
click at [140, 732] on div "Add Column" at bounding box center [793, 421] width 1488 height 648
click at [315, 717] on div "Add Column" at bounding box center [793, 421] width 1488 height 648
click at [173, 714] on div "Add Column" at bounding box center [793, 421] width 1488 height 648
click at [161, 715] on div "Add Column" at bounding box center [793, 421] width 1488 height 648
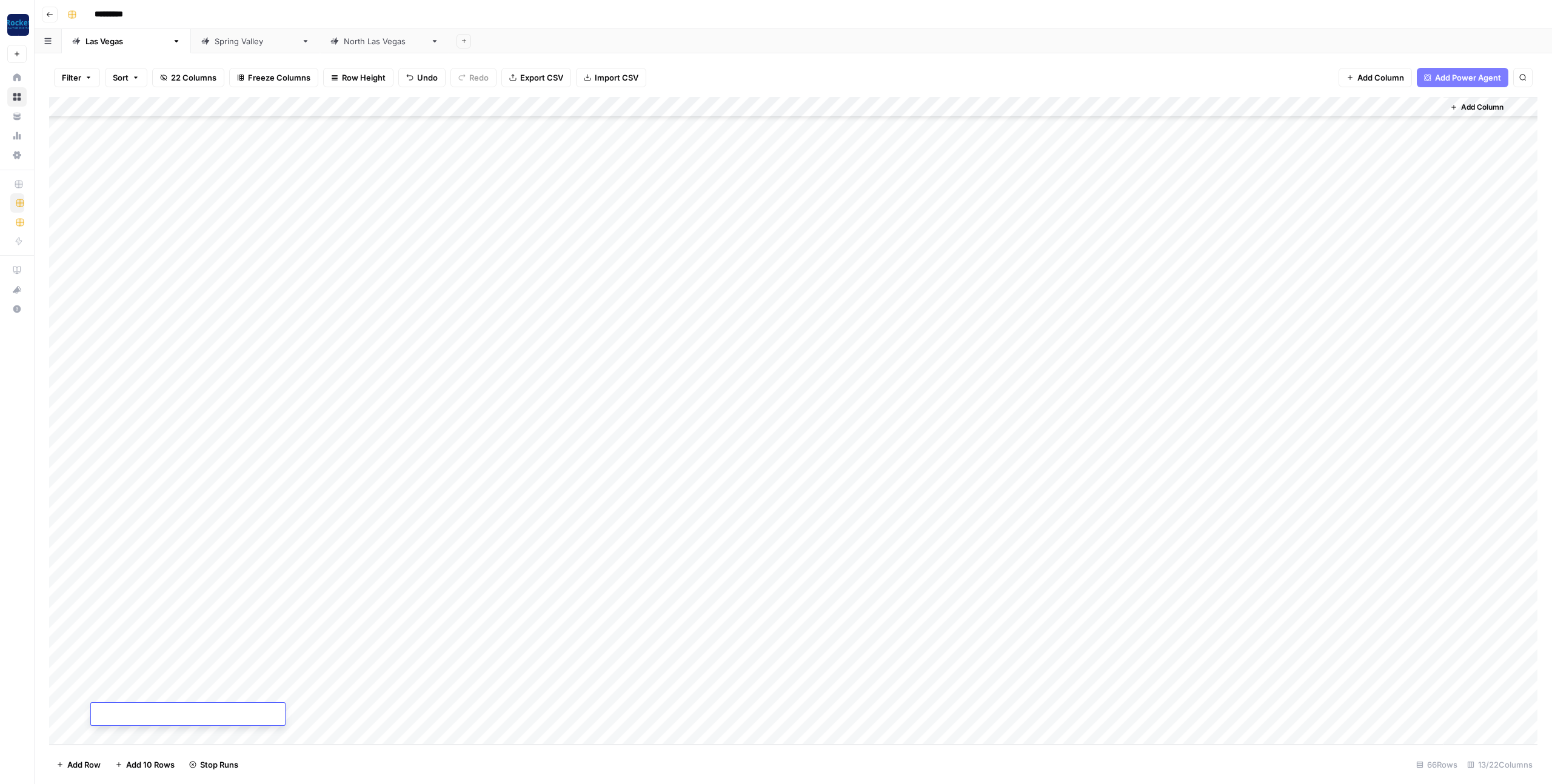
type textarea "**********"
drag, startPoint x: 382, startPoint y: 696, endPoint x: 464, endPoint y: 700, distance: 82.1
click at [469, 697] on div "Add Column" at bounding box center [793, 421] width 1488 height 648
drag, startPoint x: 366, startPoint y: 719, endPoint x: 373, endPoint y: 719, distance: 7.0
click at [366, 719] on div "Add Column" at bounding box center [793, 421] width 1488 height 648
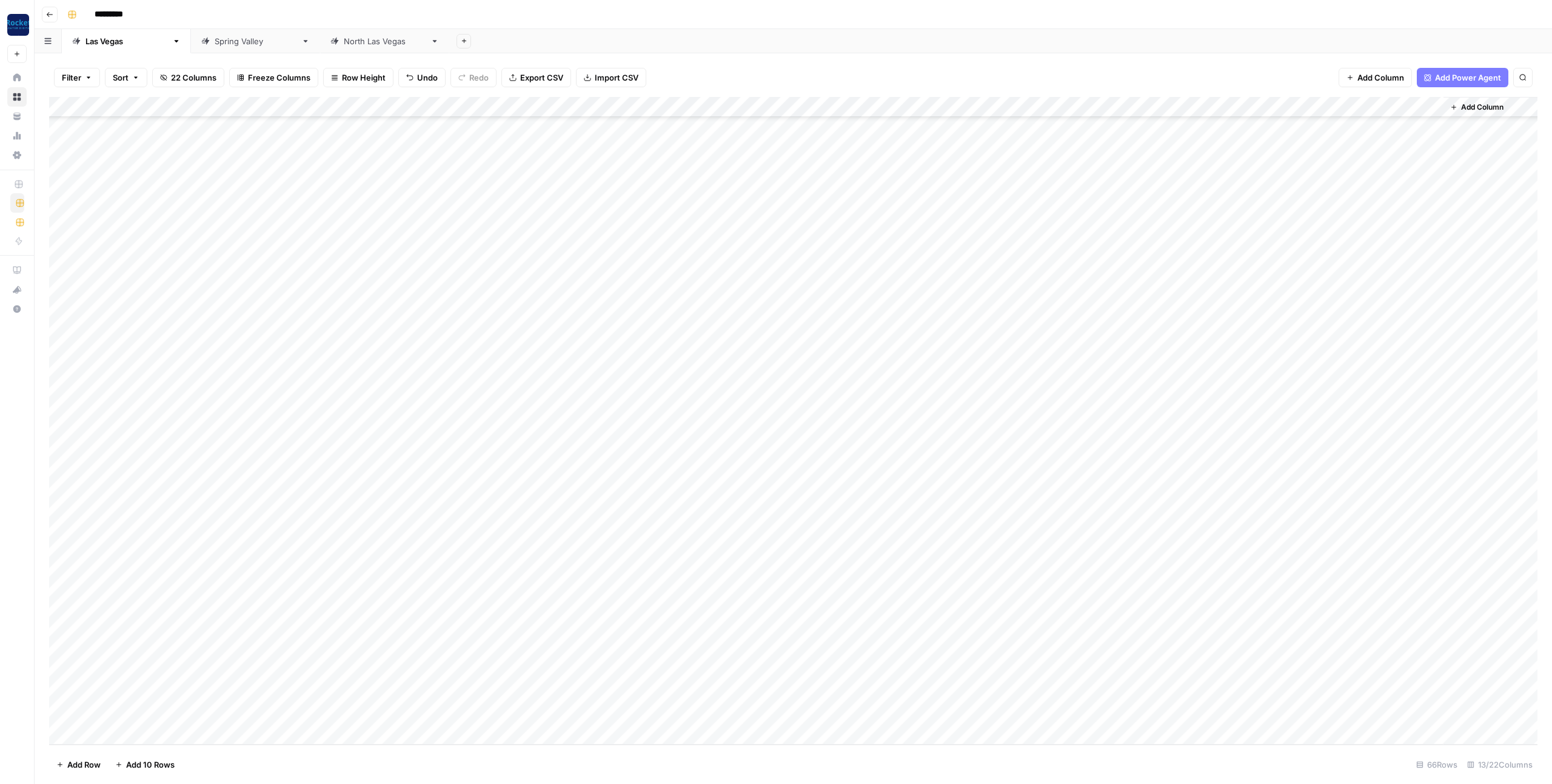
click at [576, 689] on div "Add Column" at bounding box center [793, 421] width 1488 height 648
click at [549, 716] on div "Add Column" at bounding box center [793, 421] width 1488 height 648
click at [671, 715] on div "Add Column" at bounding box center [793, 421] width 1488 height 648
